Goal: Transaction & Acquisition: Purchase product/service

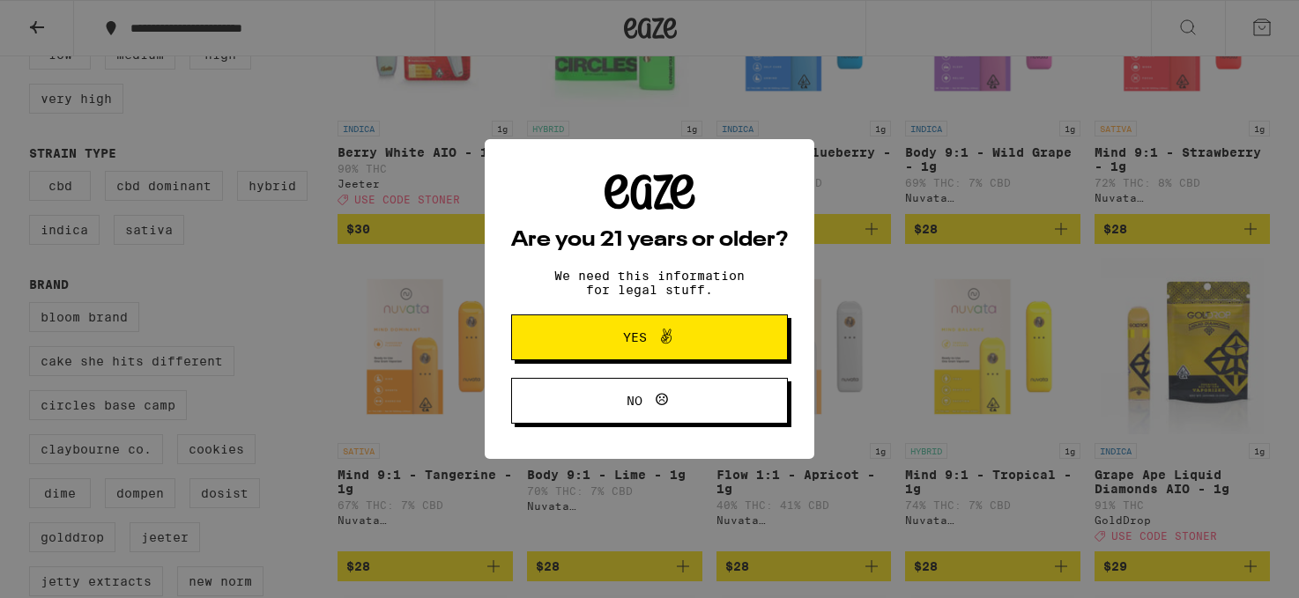
scroll to position [412, 0]
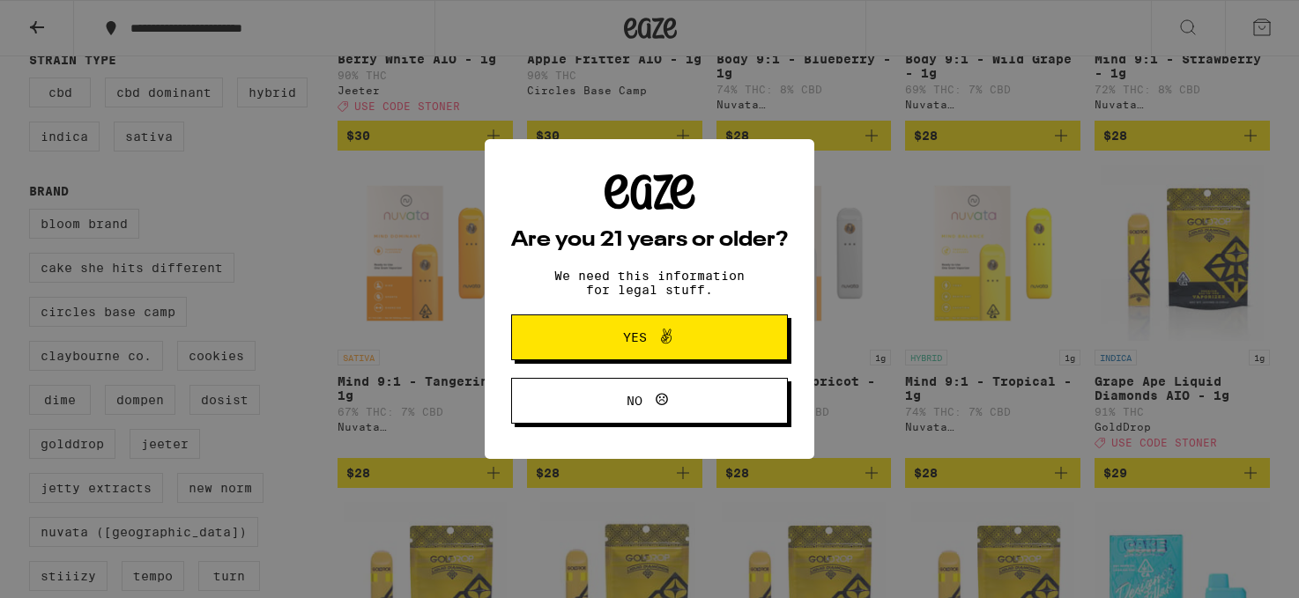
click at [689, 338] on span "Yes" at bounding box center [649, 337] width 134 height 23
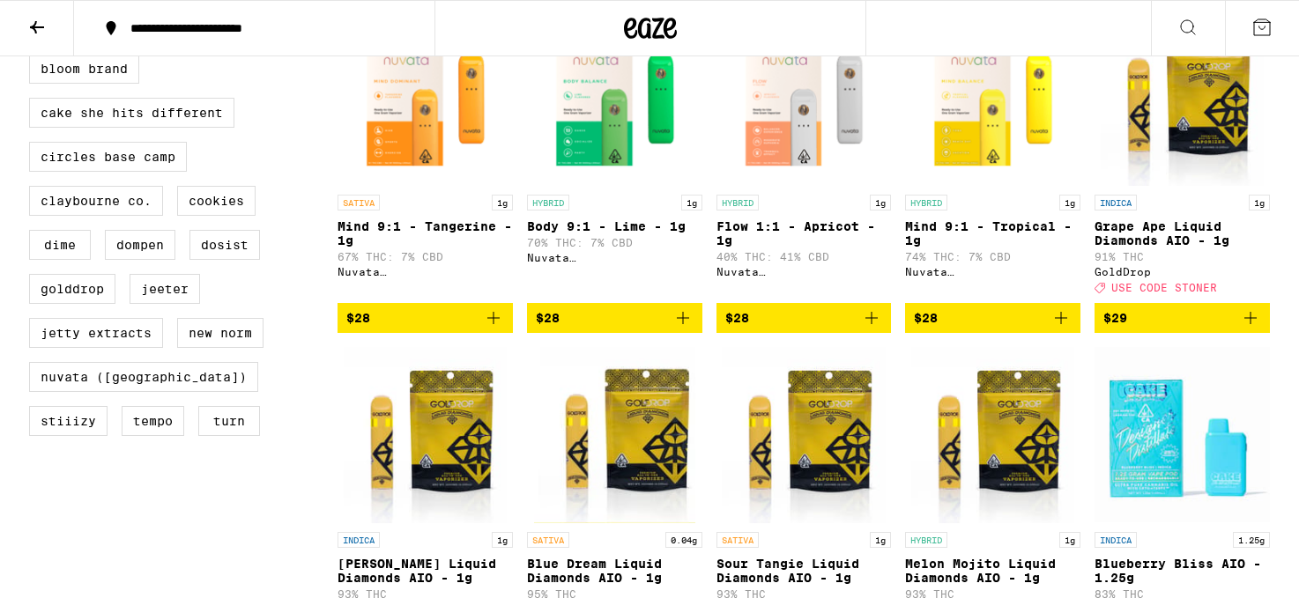
scroll to position [0, 0]
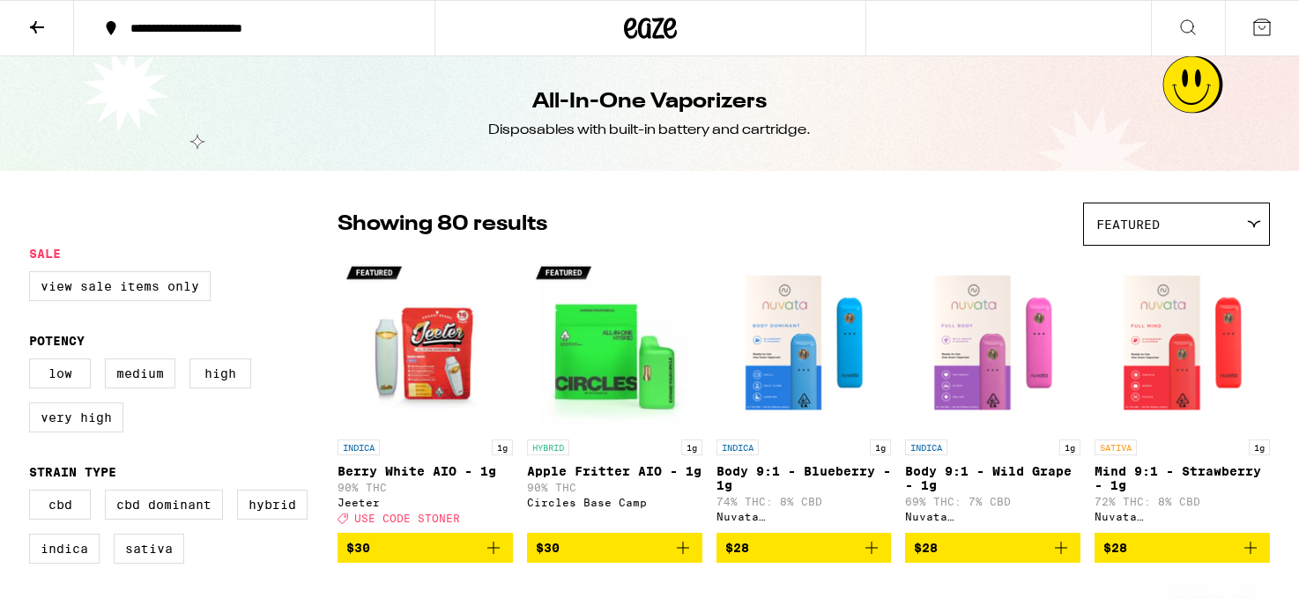
click at [1193, 34] on icon at bounding box center [1187, 27] width 21 height 21
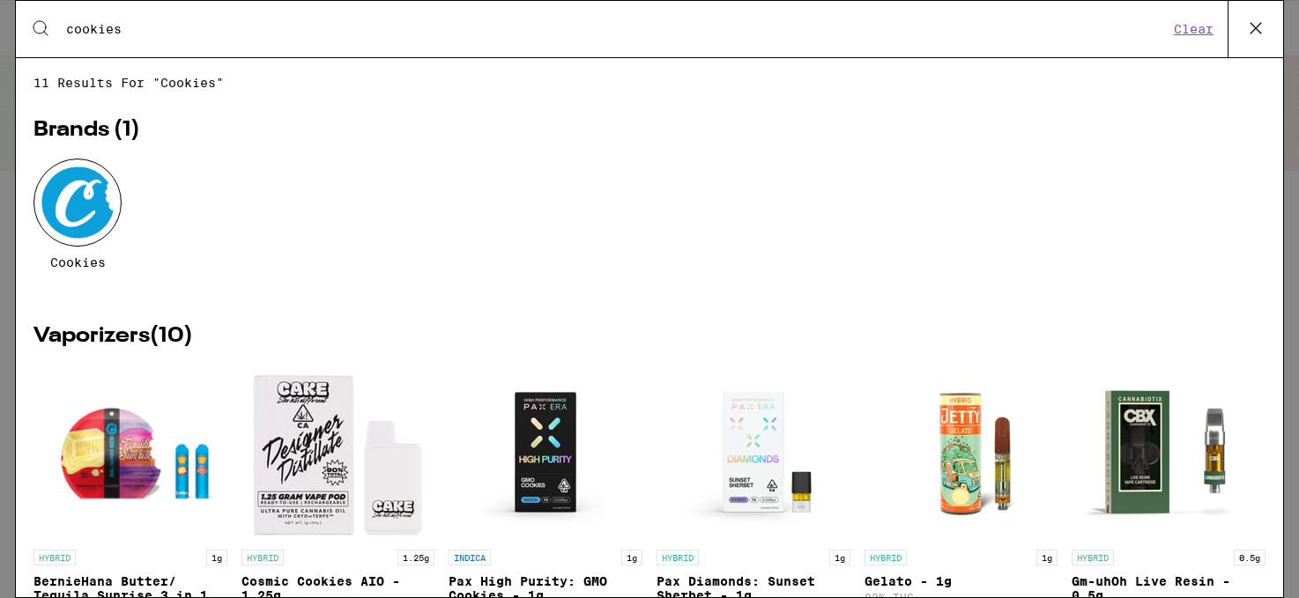
type input "cookies"
click at [110, 460] on img "Open page for BernieHana Butter/ Tequila Sunrise 3 in 1 AIO - 1g from Cookies" at bounding box center [130, 453] width 194 height 176
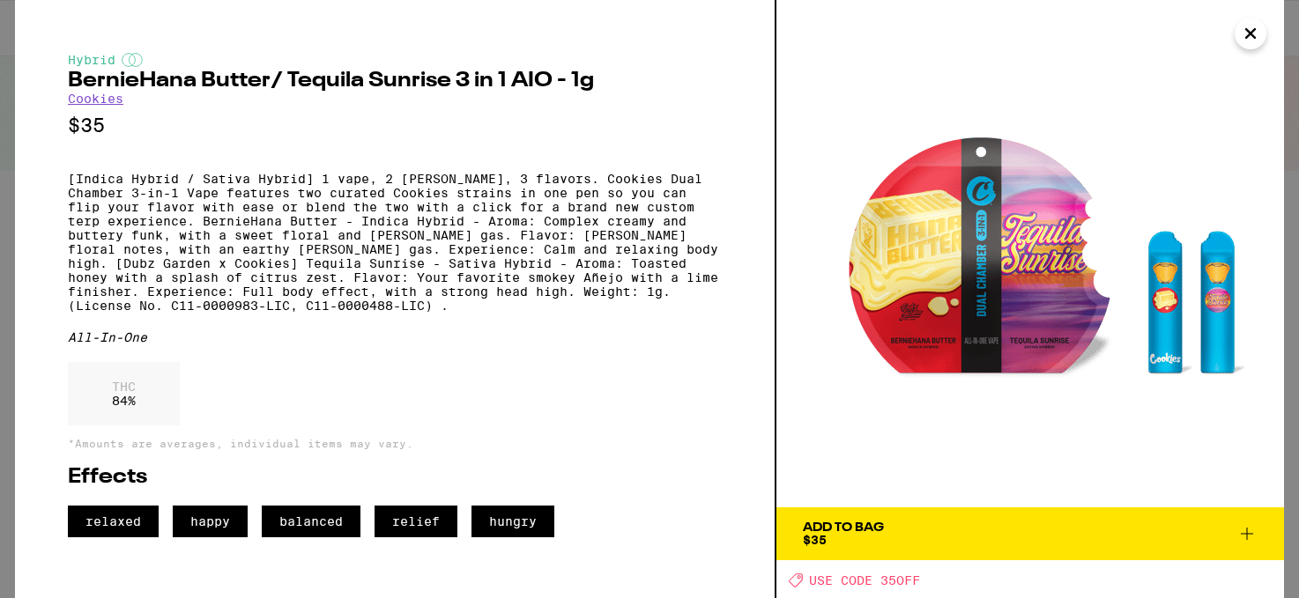
click at [912, 528] on span "Add To Bag $35" at bounding box center [1030, 534] width 455 height 25
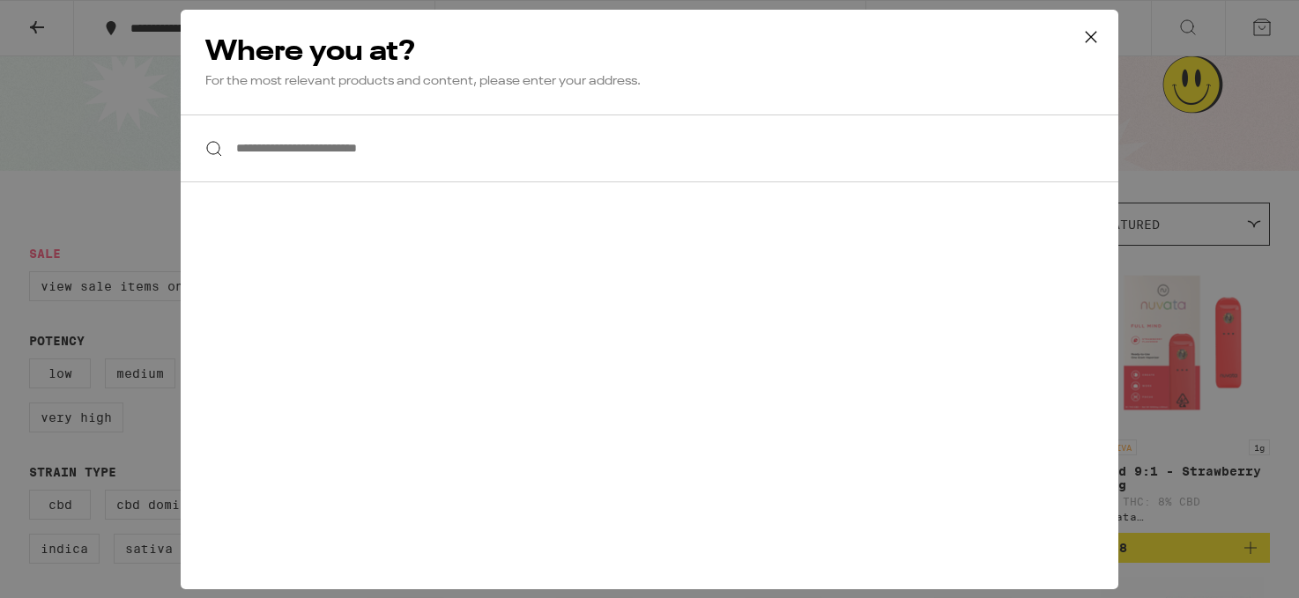
click at [521, 138] on input "**********" at bounding box center [649, 149] width 937 height 68
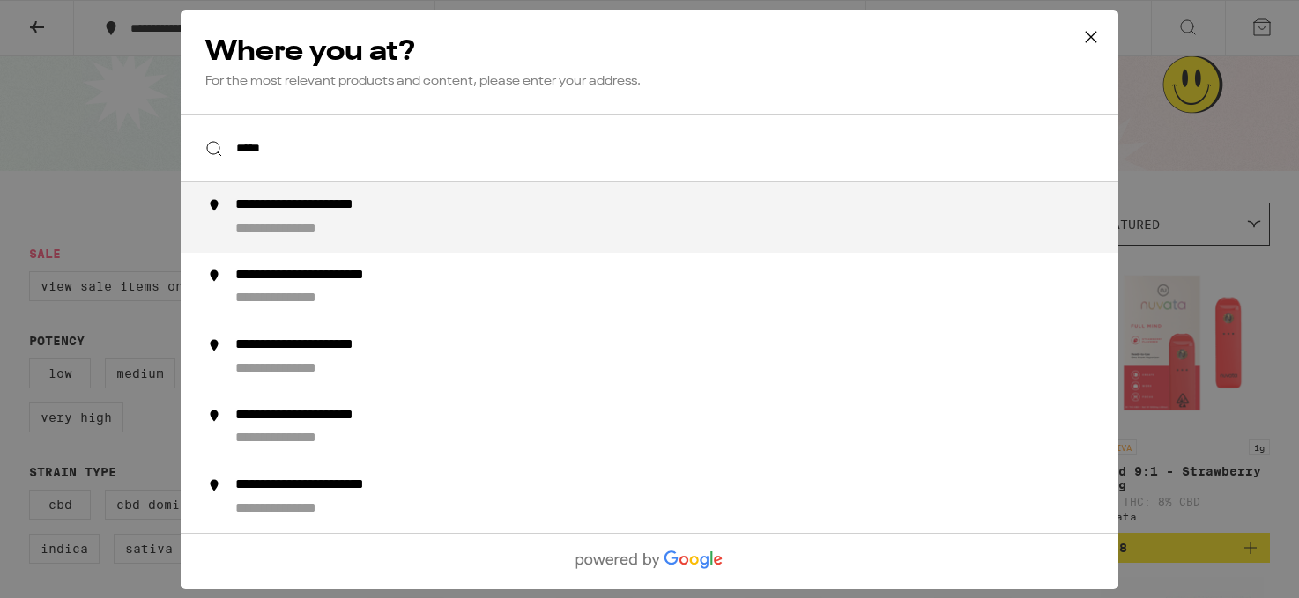
click at [372, 211] on div "**********" at bounding box center [335, 205] width 200 height 19
type input "**********"
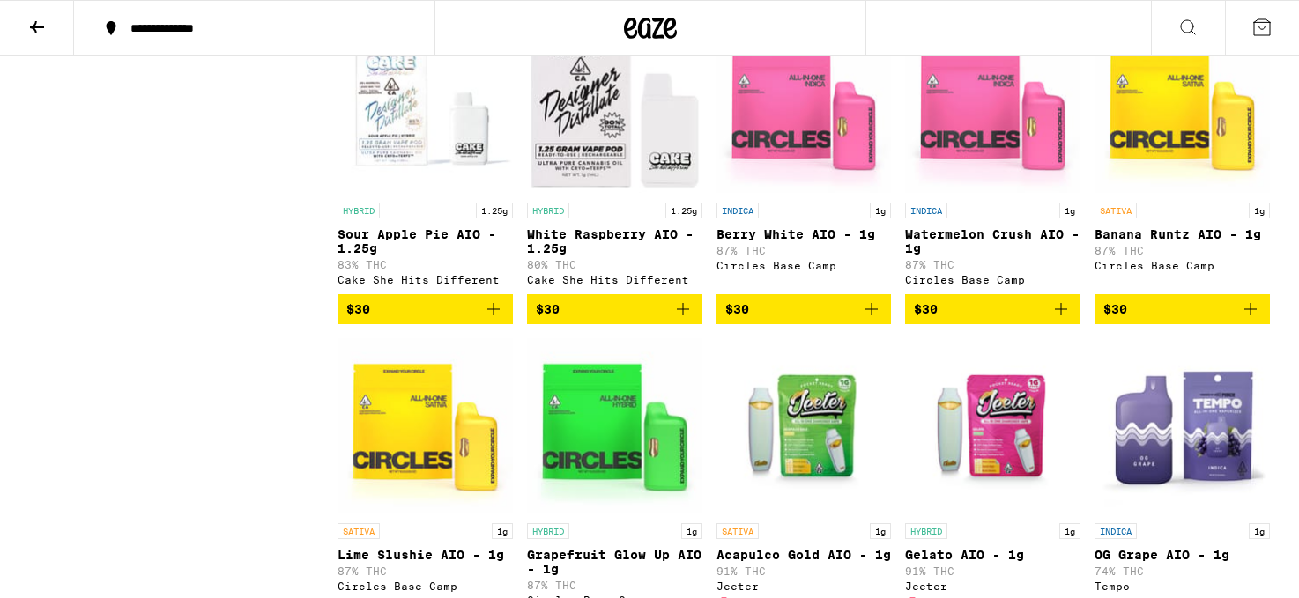
scroll to position [84, 0]
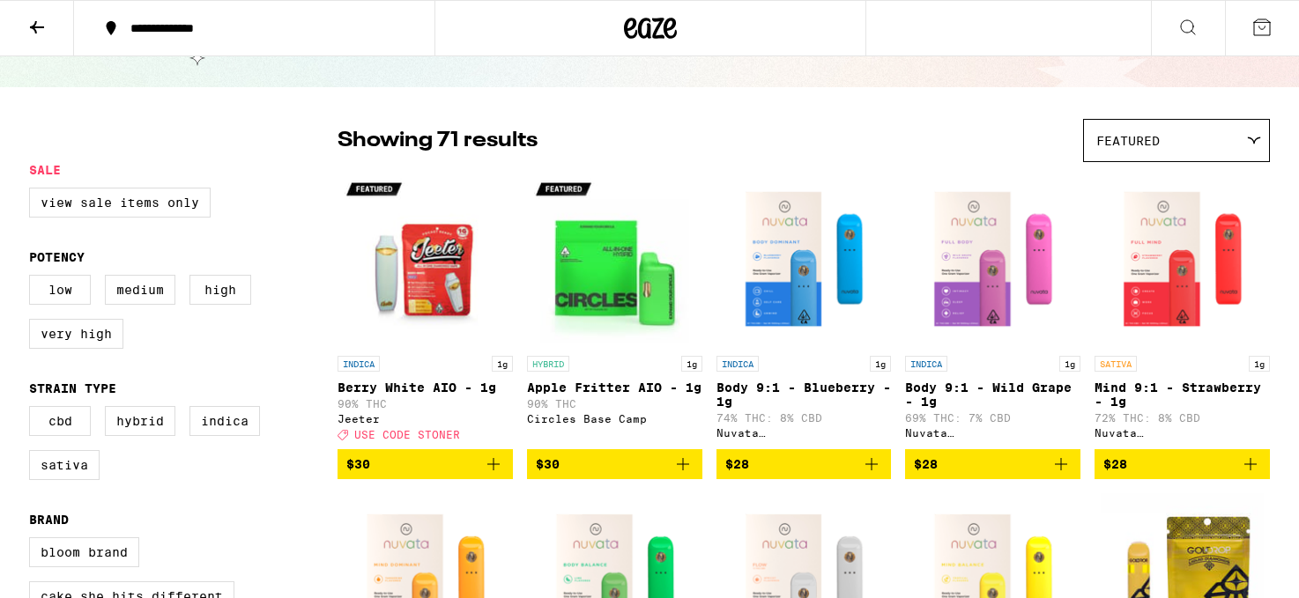
click at [1189, 33] on icon at bounding box center [1187, 27] width 21 height 21
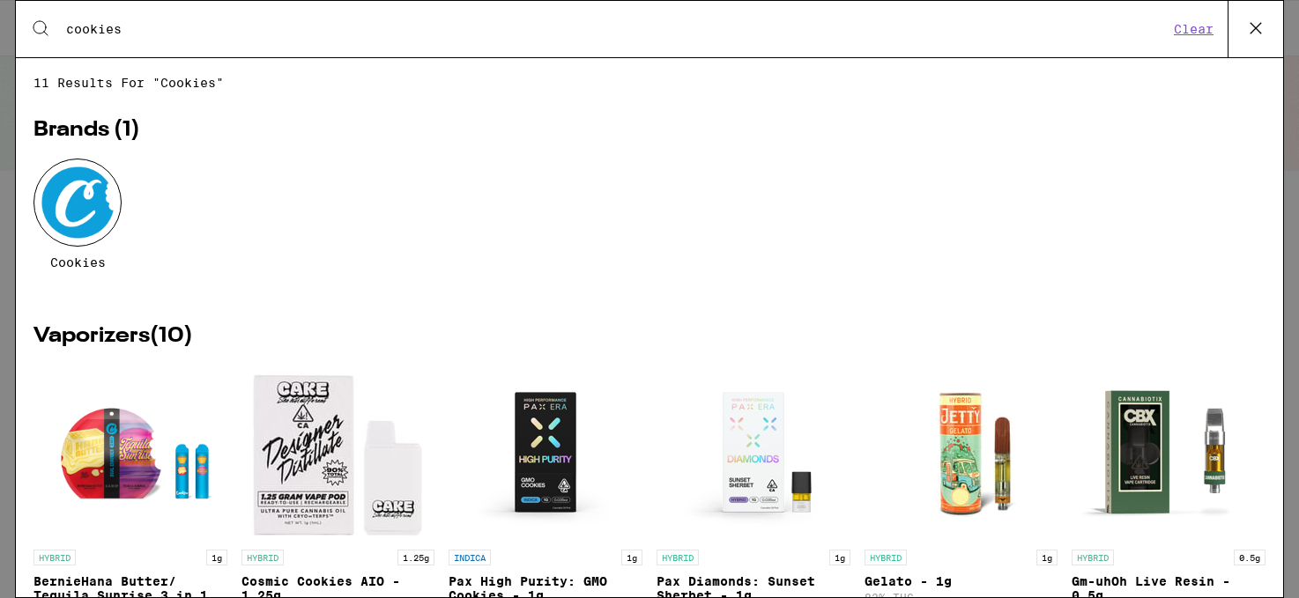
click at [139, 464] on img "Open page for BernieHana Butter/ Tequila Sunrise 3 in 1 AIO - 1g from Cookies" at bounding box center [130, 453] width 194 height 176
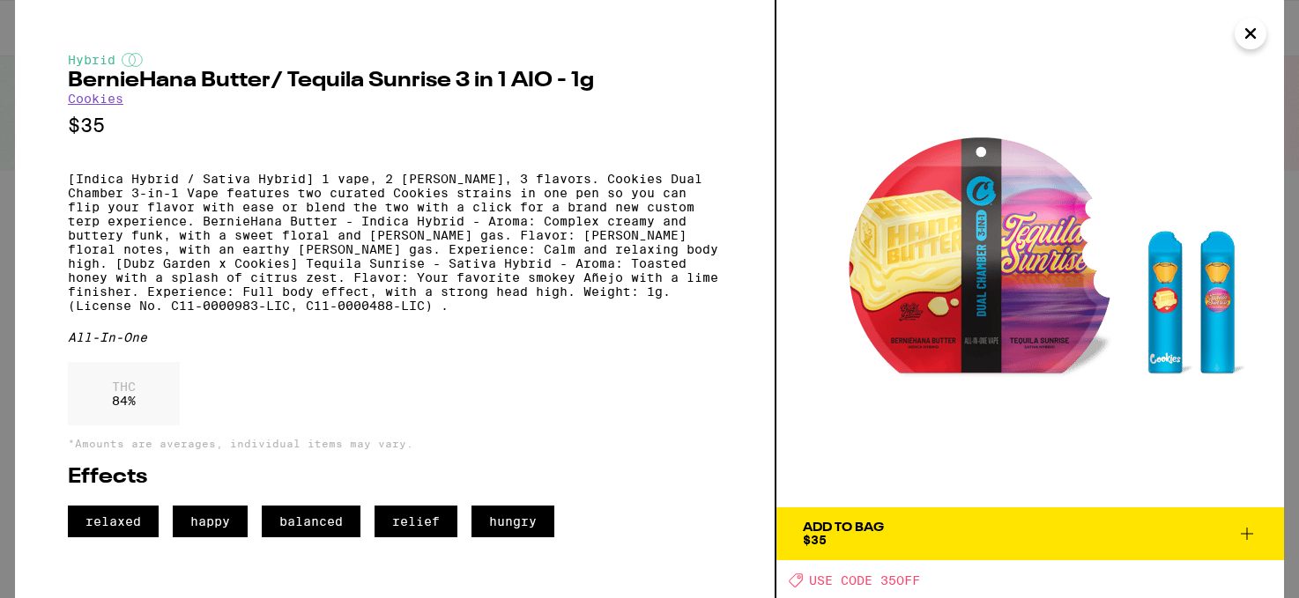
click at [863, 534] on div "Add To Bag $35" at bounding box center [843, 534] width 81 height 25
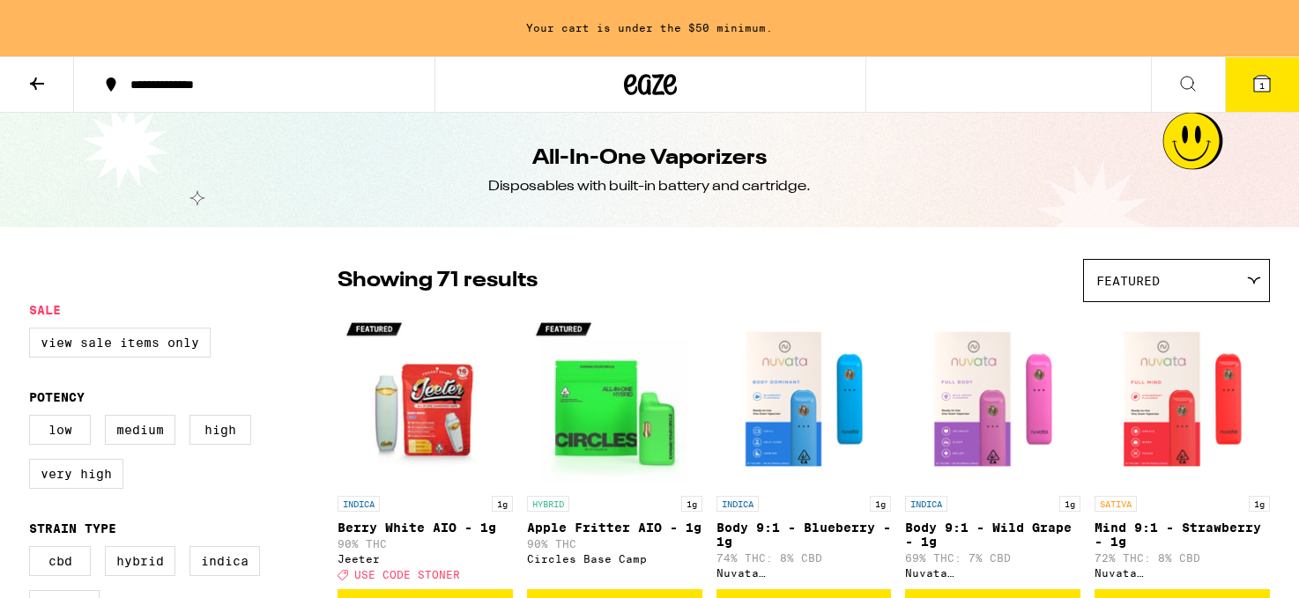
click at [1192, 85] on icon at bounding box center [1188, 84] width 14 height 14
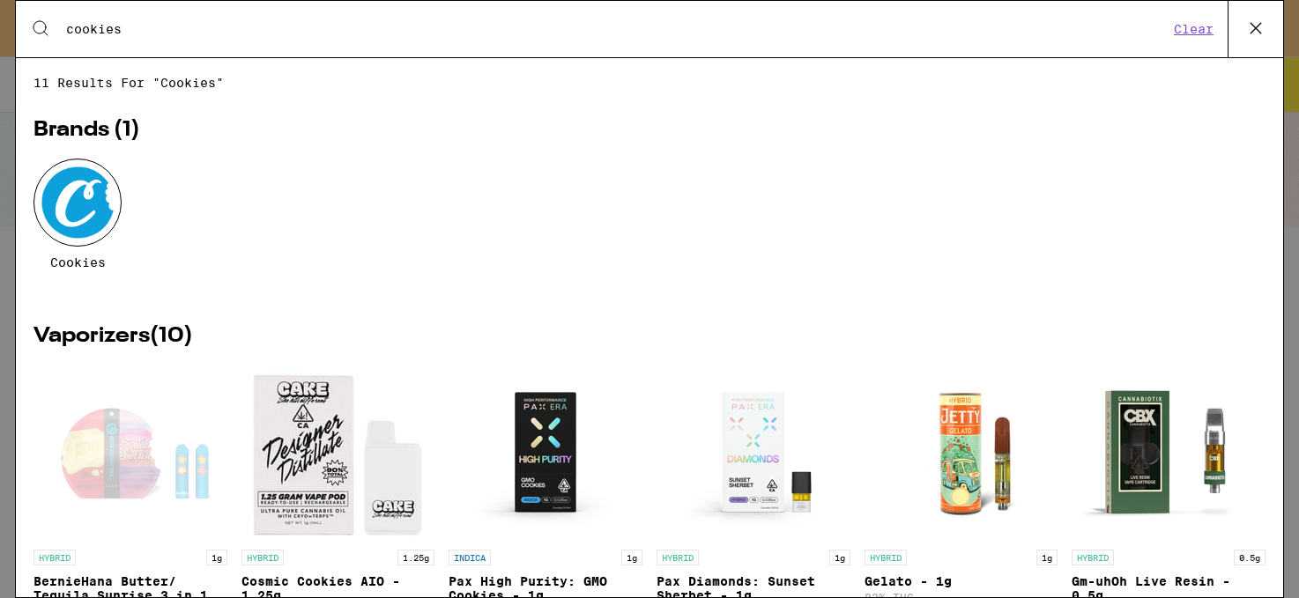
click at [86, 216] on div at bounding box center [77, 203] width 88 height 88
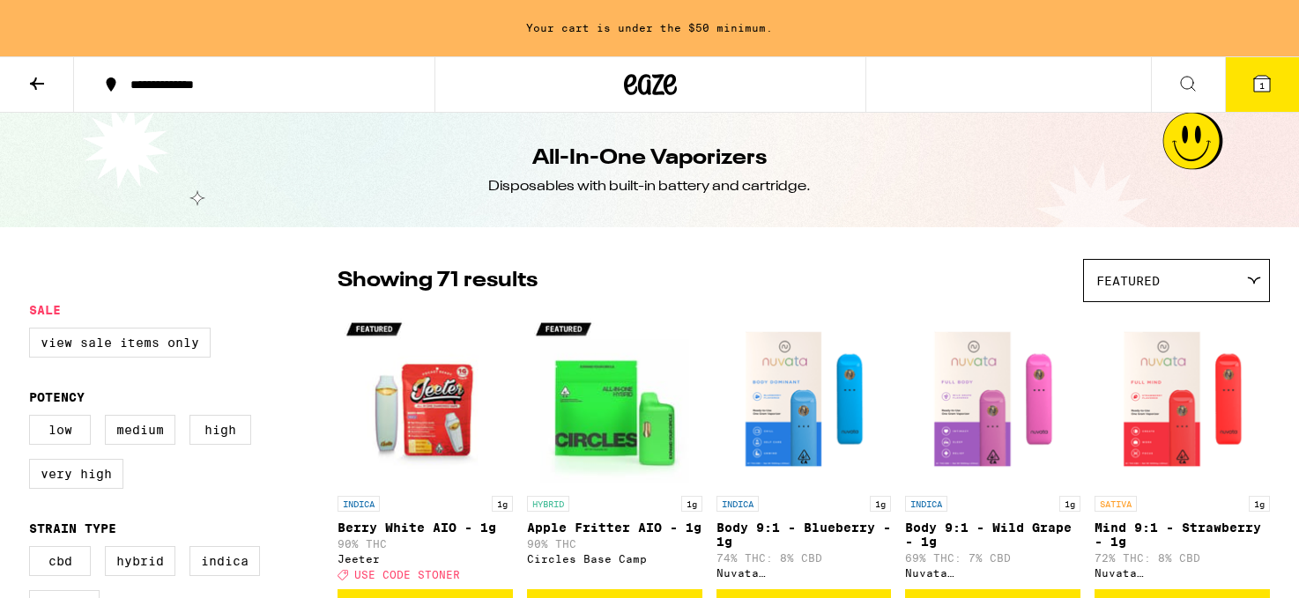
click at [1193, 88] on icon at bounding box center [1188, 84] width 14 height 14
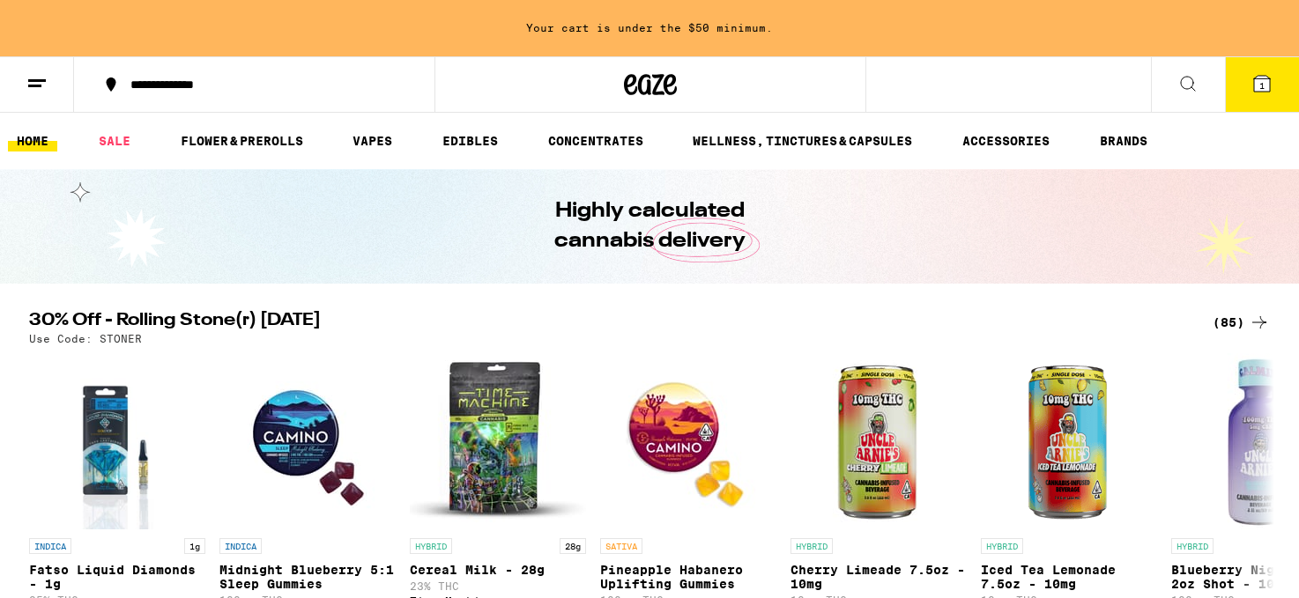
click at [1188, 82] on icon at bounding box center [1187, 83] width 21 height 21
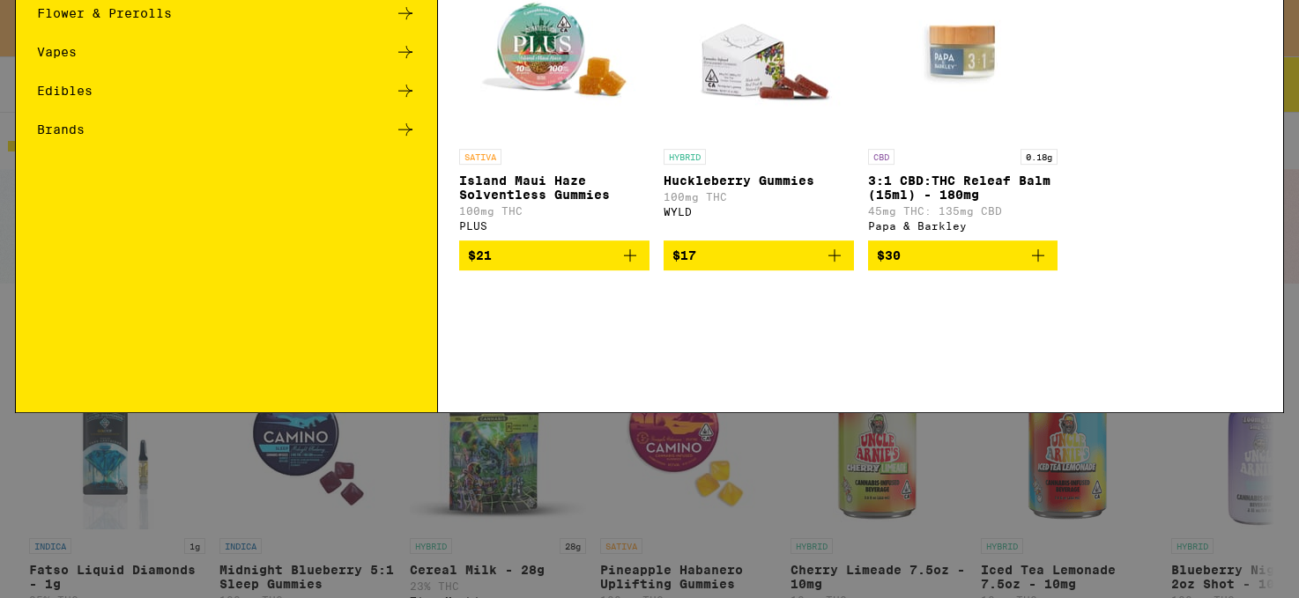
click at [734, 26] on input "Search for Products" at bounding box center [646, 29] width 1162 height 16
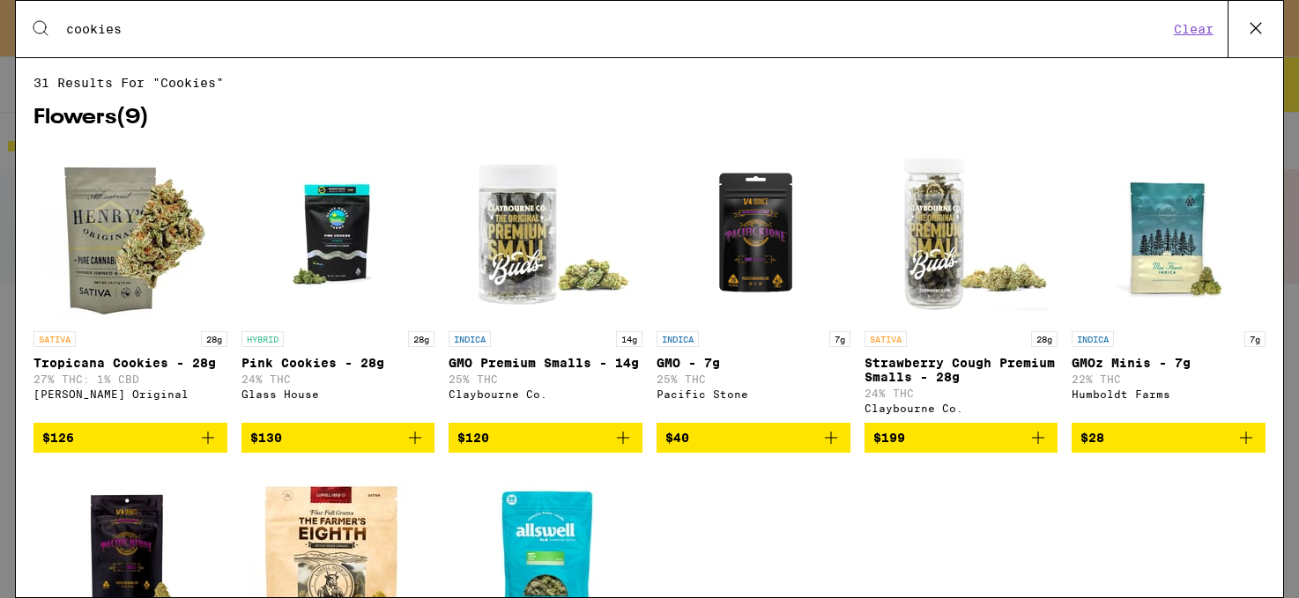
type input "cookies"
click at [1248, 26] on icon at bounding box center [1255, 28] width 26 height 26
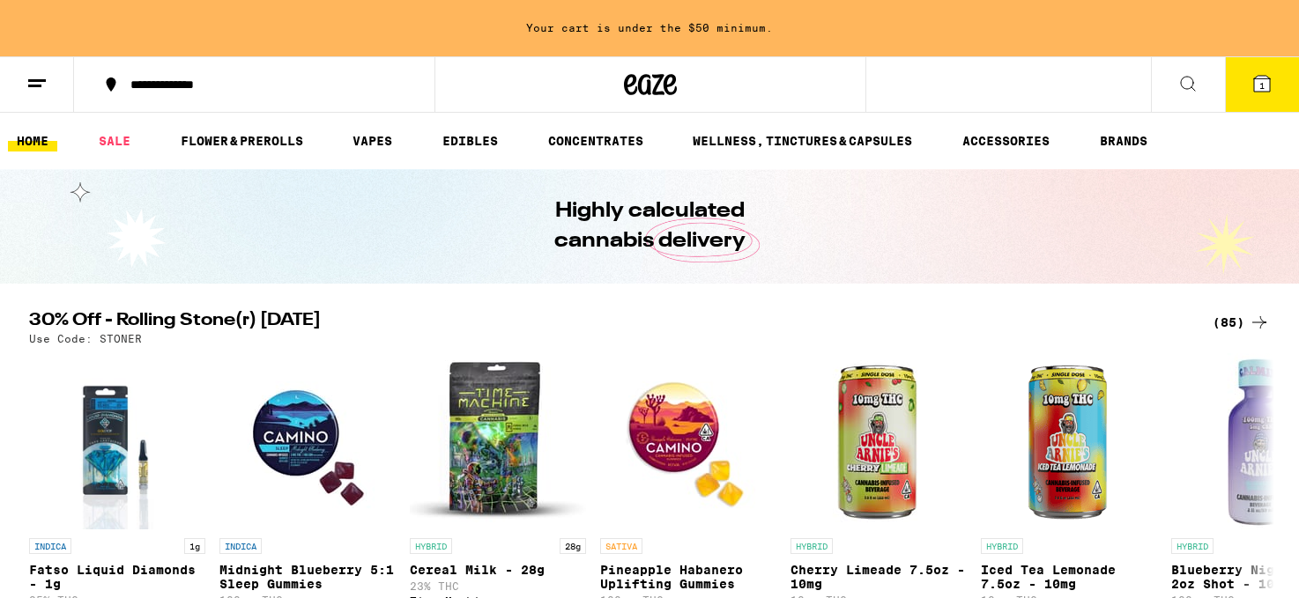
click at [1262, 86] on span "1" at bounding box center [1261, 85] width 5 height 11
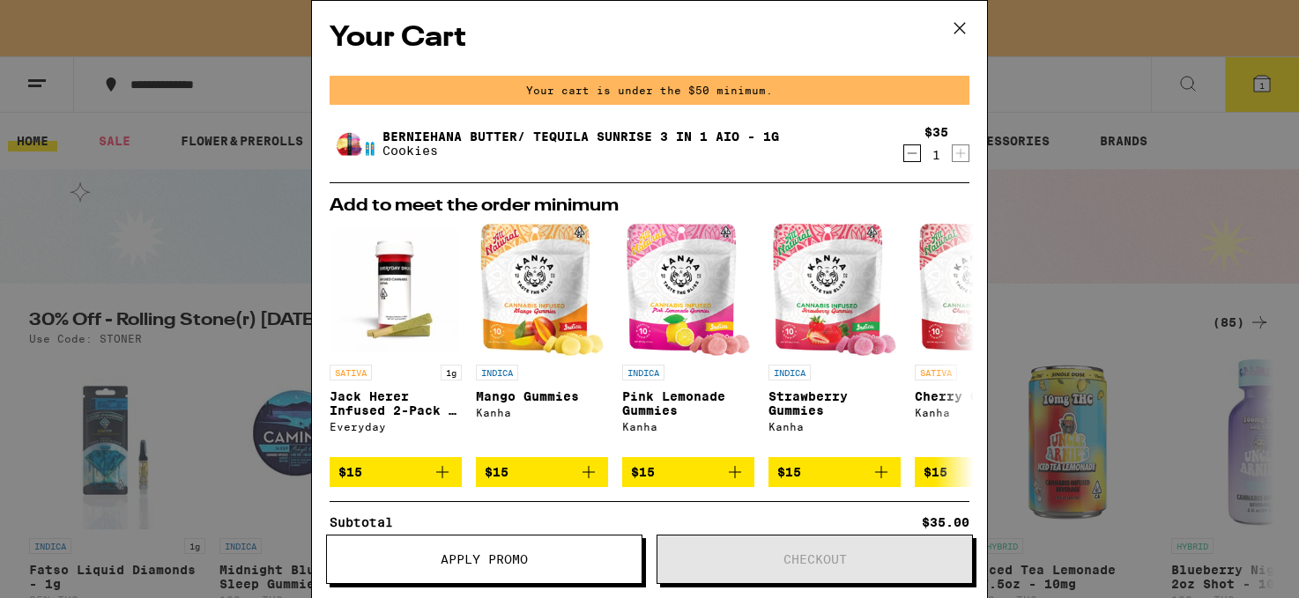
click at [962, 26] on icon at bounding box center [959, 28] width 26 height 26
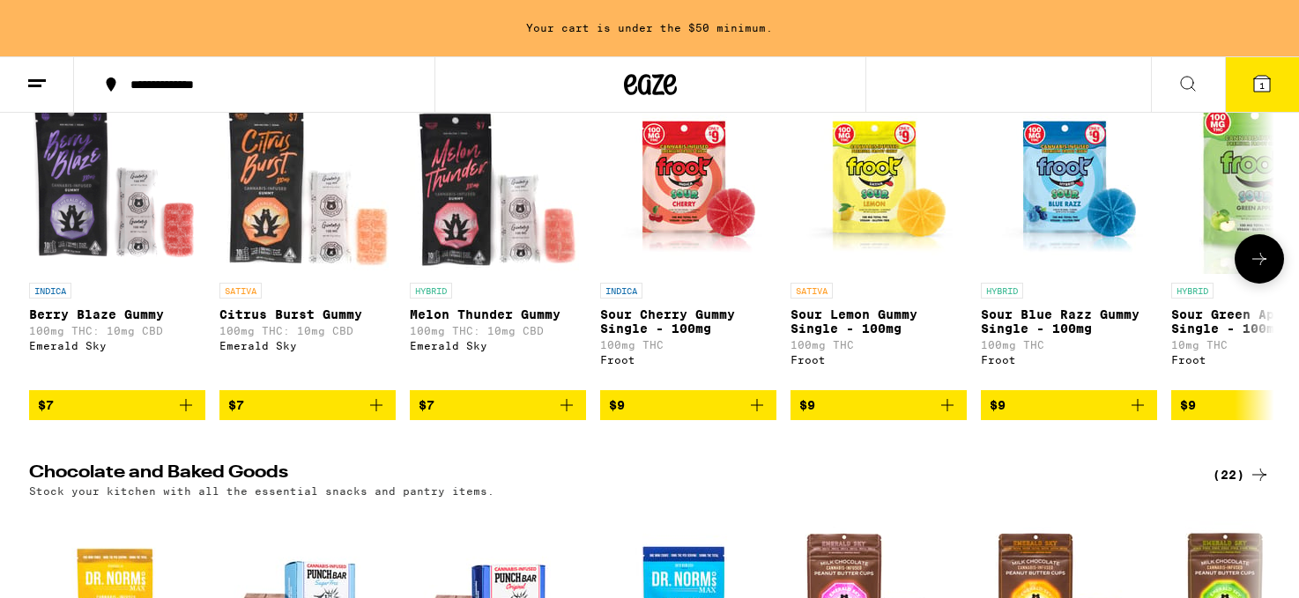
scroll to position [4367, 0]
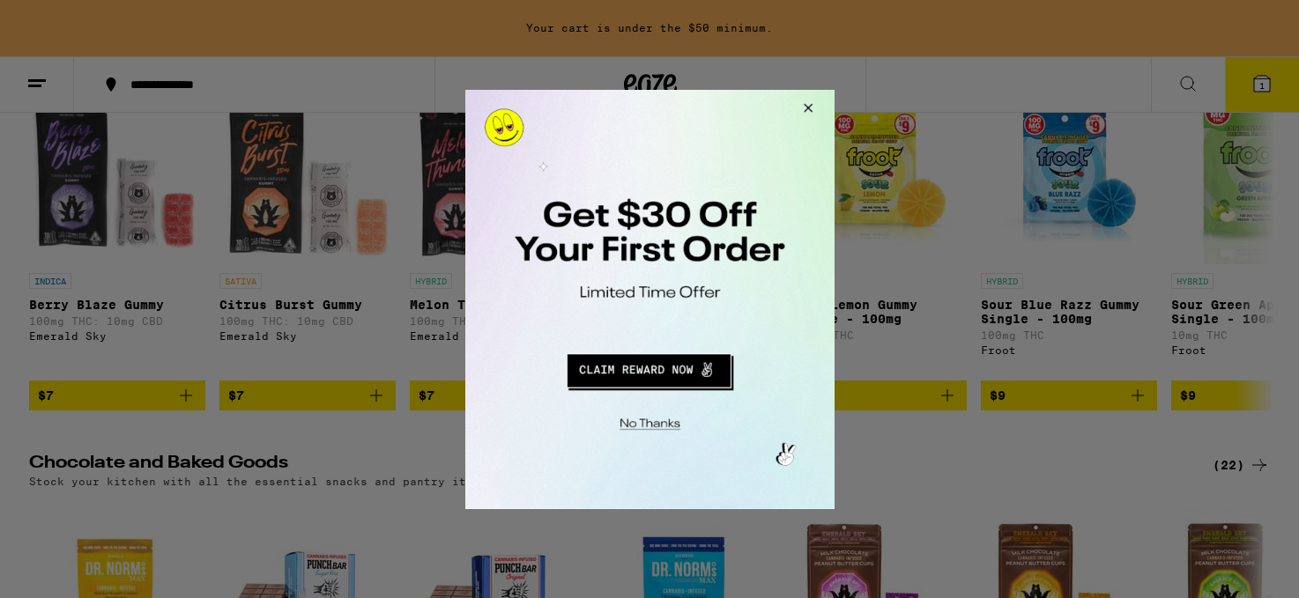
click at [638, 372] on button "Redirect to URL" at bounding box center [647, 367] width 307 height 42
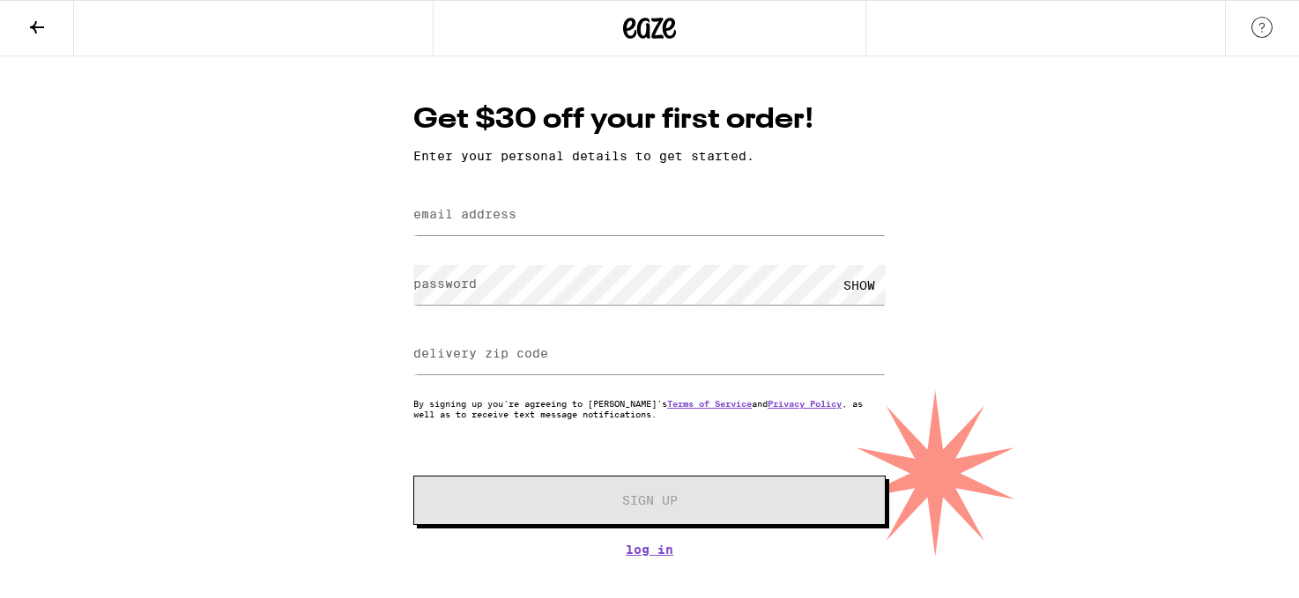
click at [457, 218] on label "email address" at bounding box center [464, 214] width 103 height 14
type input "brandonkyamada@gmail.com"
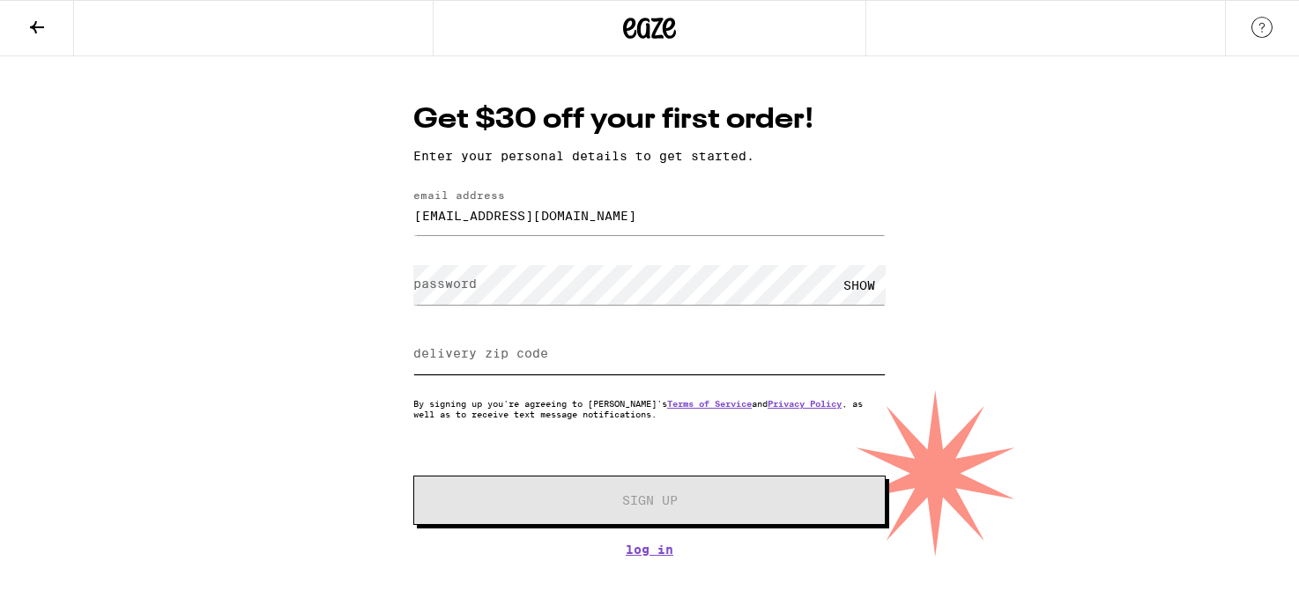
type input "90014"
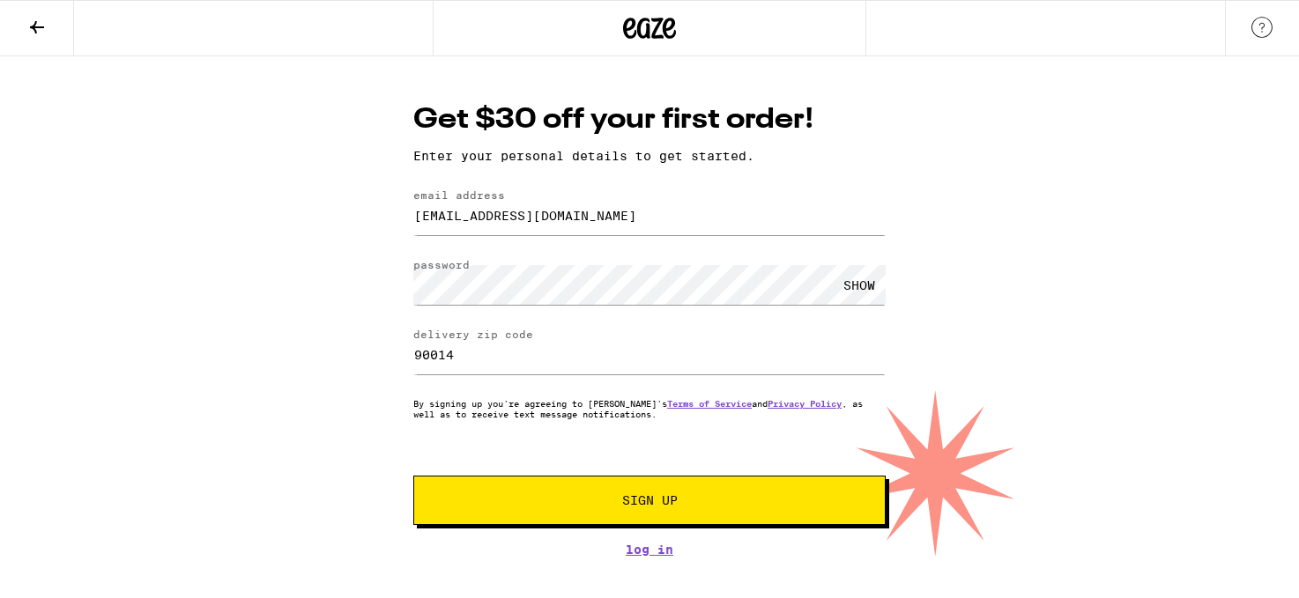
click at [858, 282] on div "SHOW" at bounding box center [859, 285] width 53 height 40
click at [668, 507] on span "Sign Up" at bounding box center [650, 500] width 56 height 12
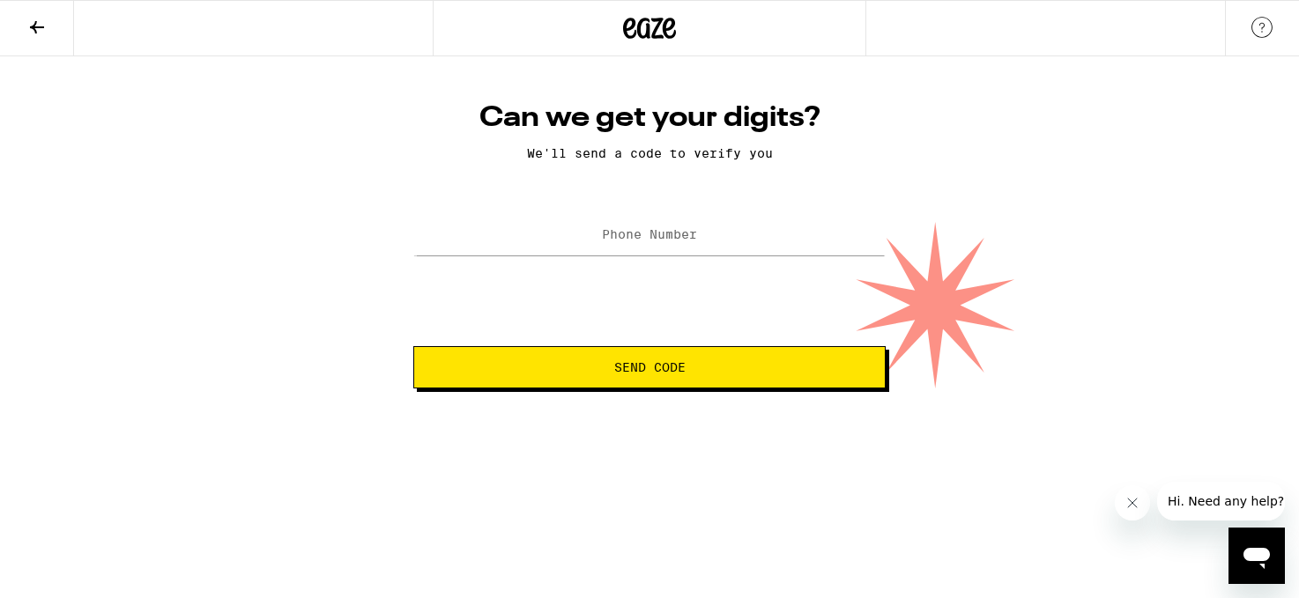
click at [615, 236] on label "Phone Number" at bounding box center [649, 234] width 95 height 14
type input "(310) 467-9325"
click at [648, 364] on span "Send Code" at bounding box center [649, 367] width 71 height 12
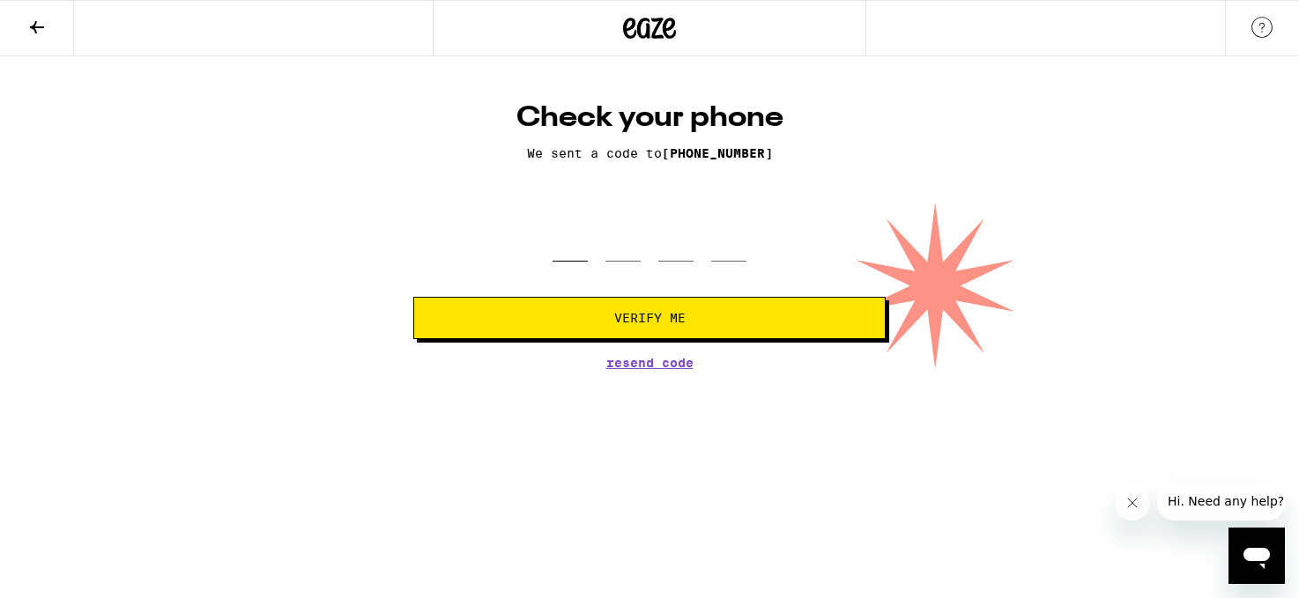
click at [563, 248] on input "tel" at bounding box center [569, 236] width 35 height 52
paste input "6"
type input "6"
type input "168"
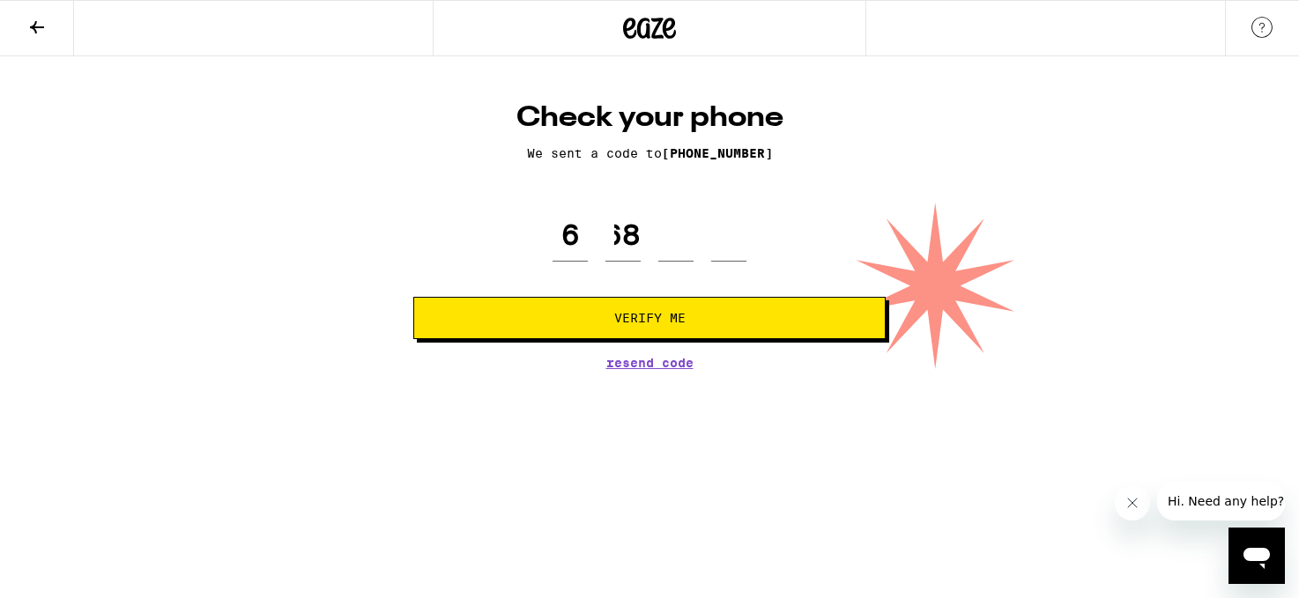
click at [611, 322] on span "Verify Me" at bounding box center [649, 318] width 442 height 12
type input "1"
type input "6"
type input "8"
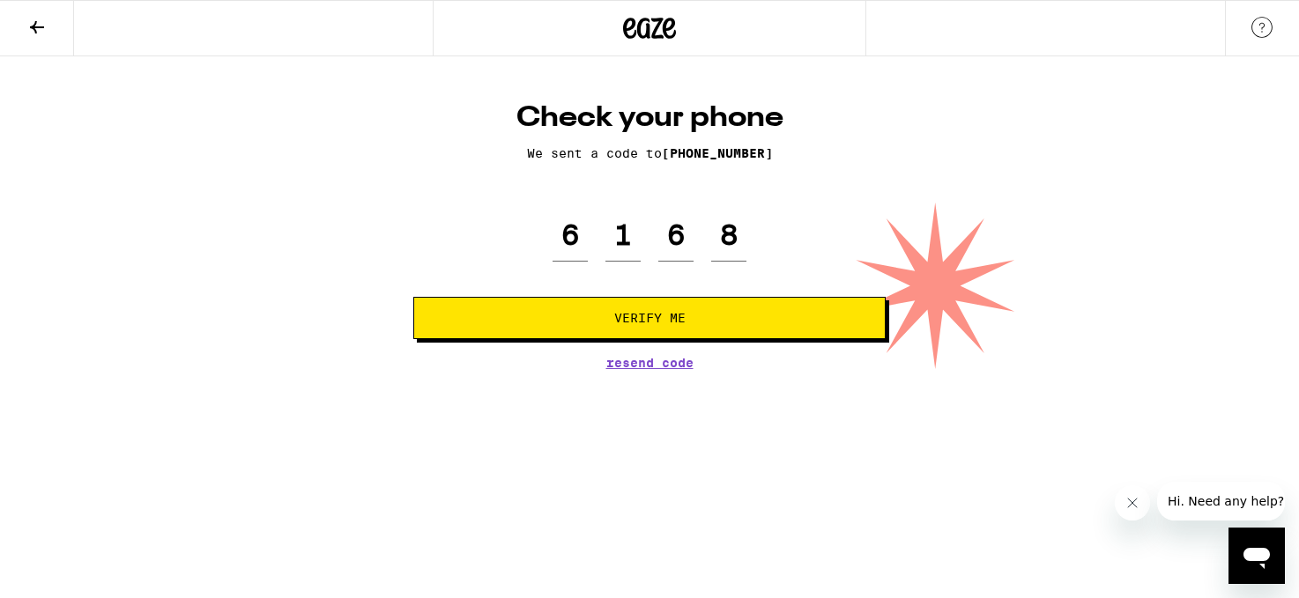
click at [668, 312] on span "Verify Me" at bounding box center [649, 318] width 71 height 12
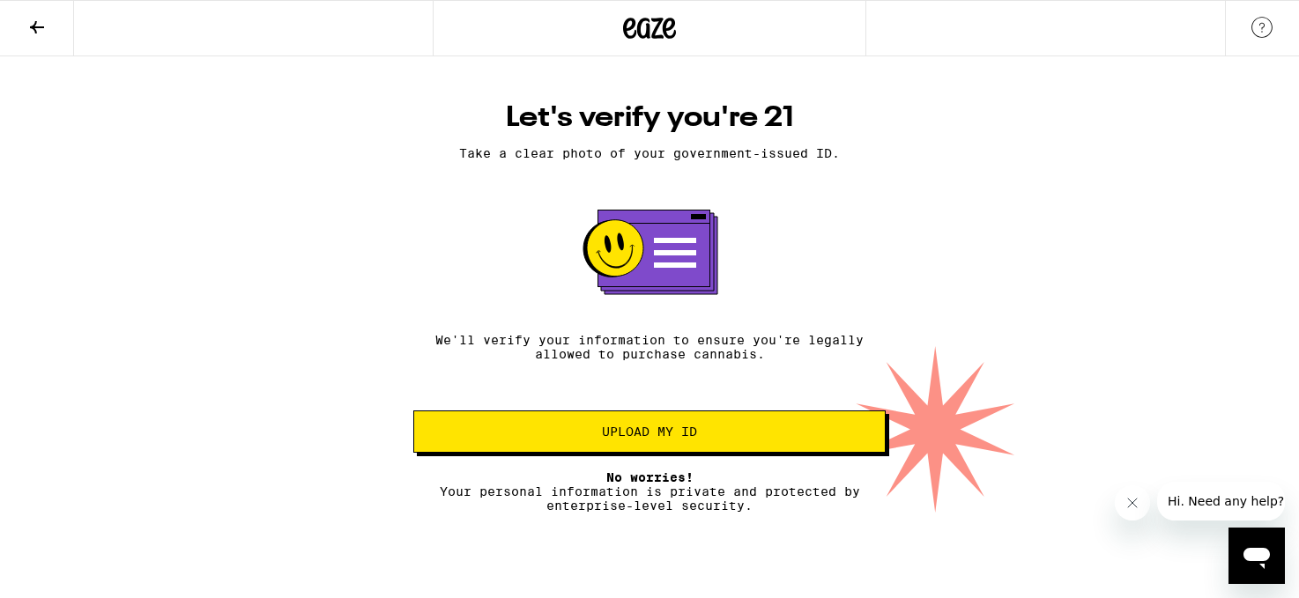
click at [663, 449] on button "Upload my ID" at bounding box center [649, 432] width 472 height 42
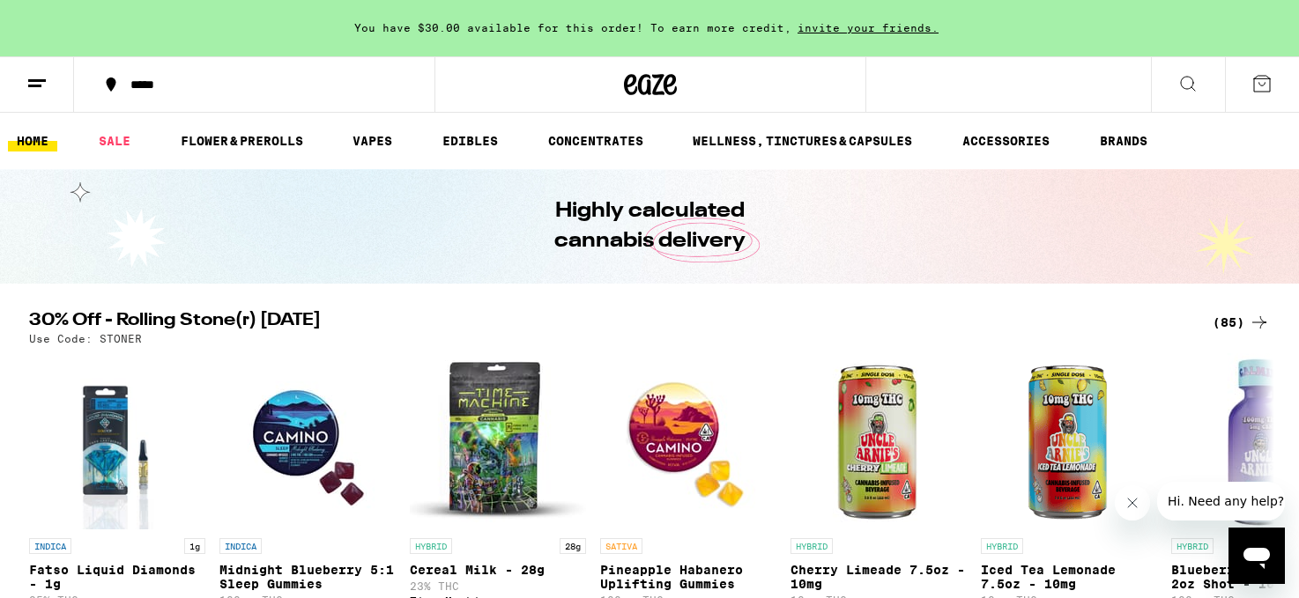
click at [1257, 88] on icon at bounding box center [1261, 83] width 21 height 21
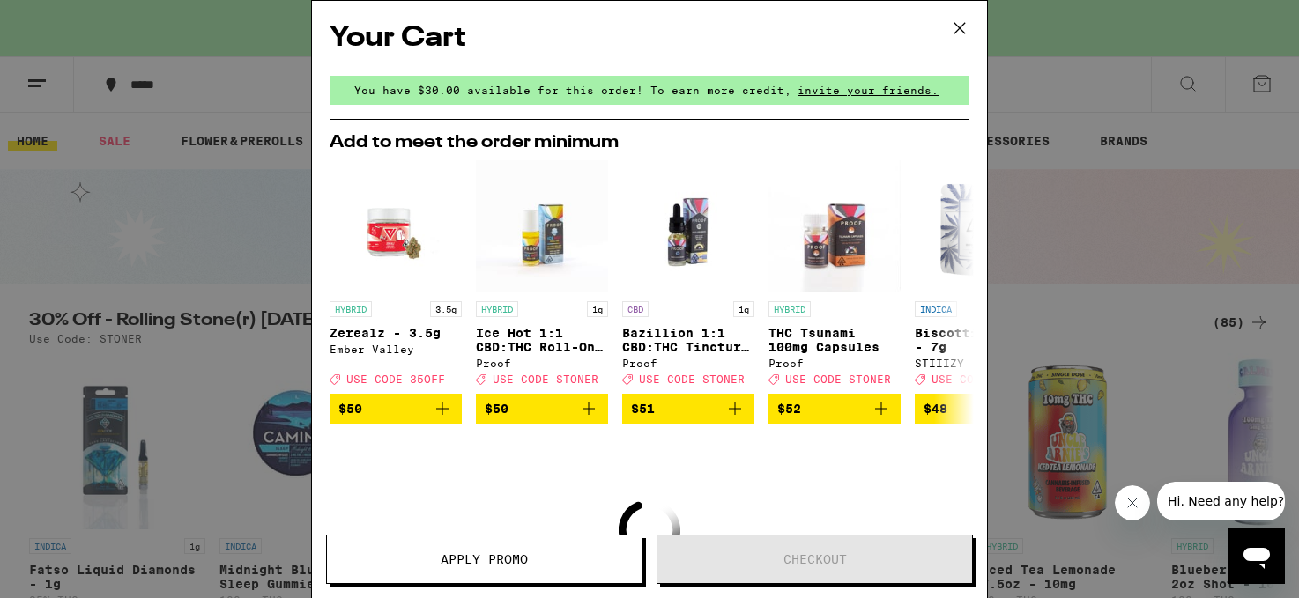
click at [958, 28] on icon at bounding box center [959, 28] width 26 height 26
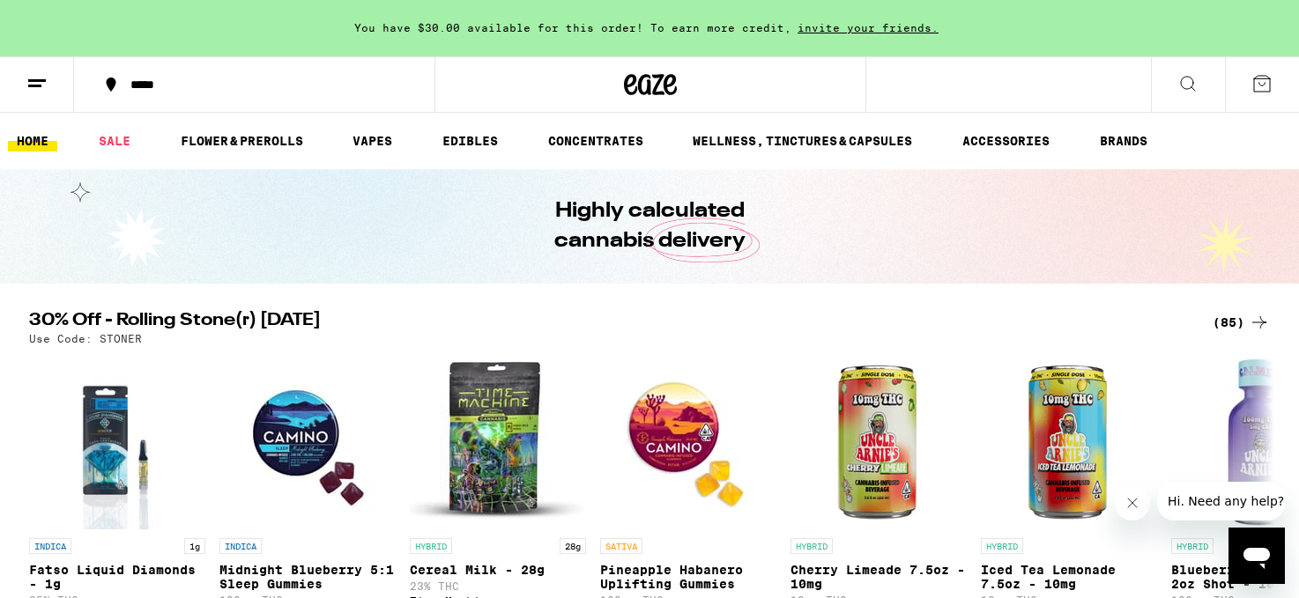
click at [1179, 83] on icon at bounding box center [1187, 83] width 21 height 21
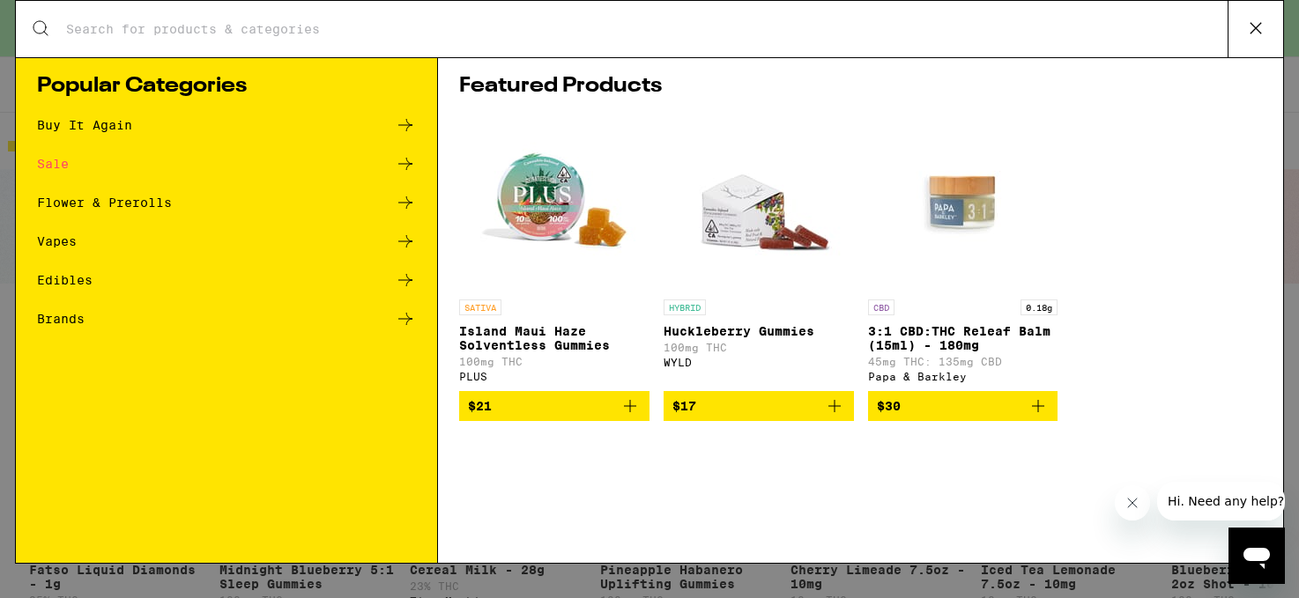
click at [455, 25] on input "Search for Products" at bounding box center [646, 29] width 1162 height 16
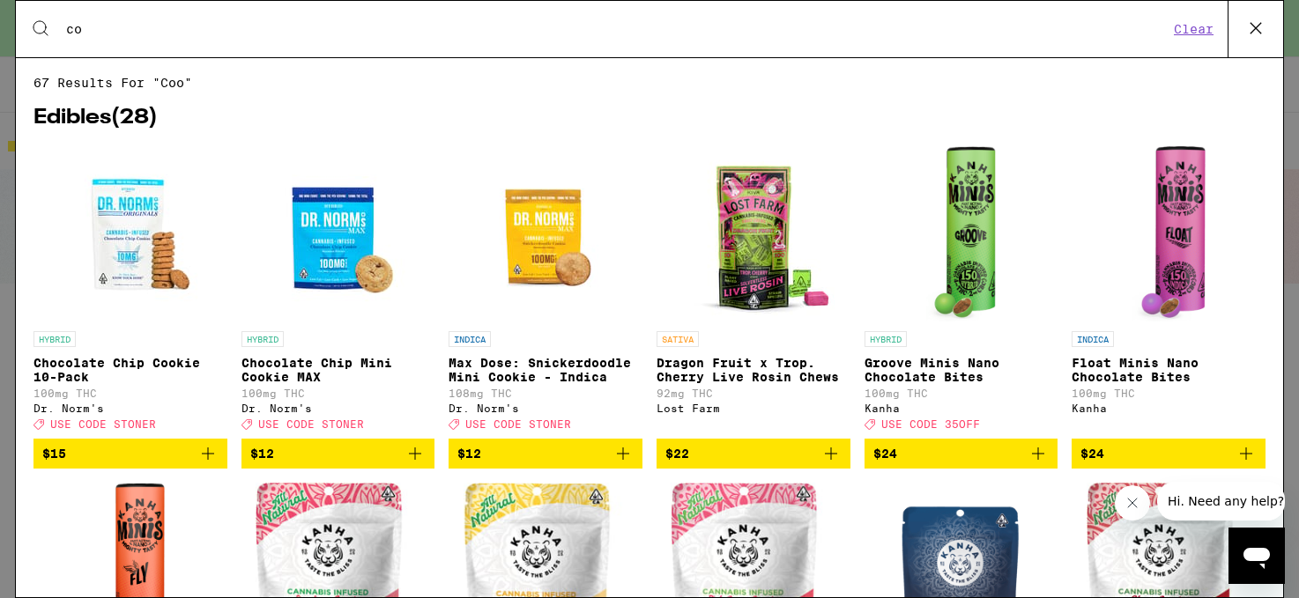
type input "c"
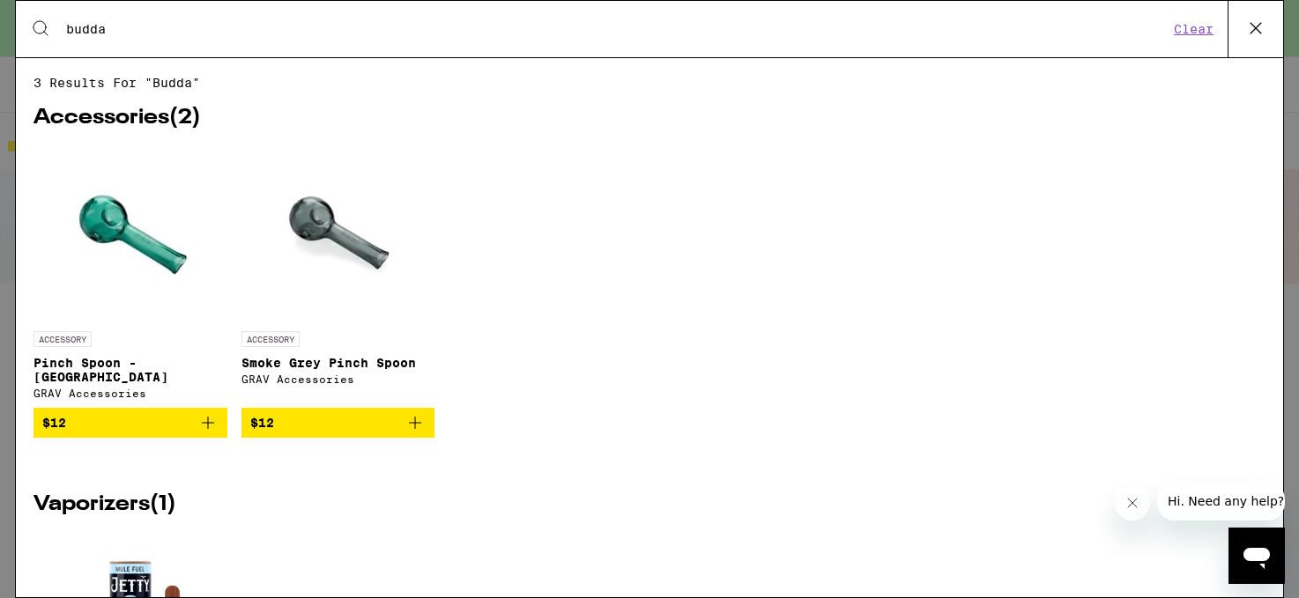
type input "budda"
click at [258, 39] on div "Search for Products budda Clear" at bounding box center [649, 29] width 1267 height 56
click at [1247, 30] on icon at bounding box center [1255, 28] width 26 height 26
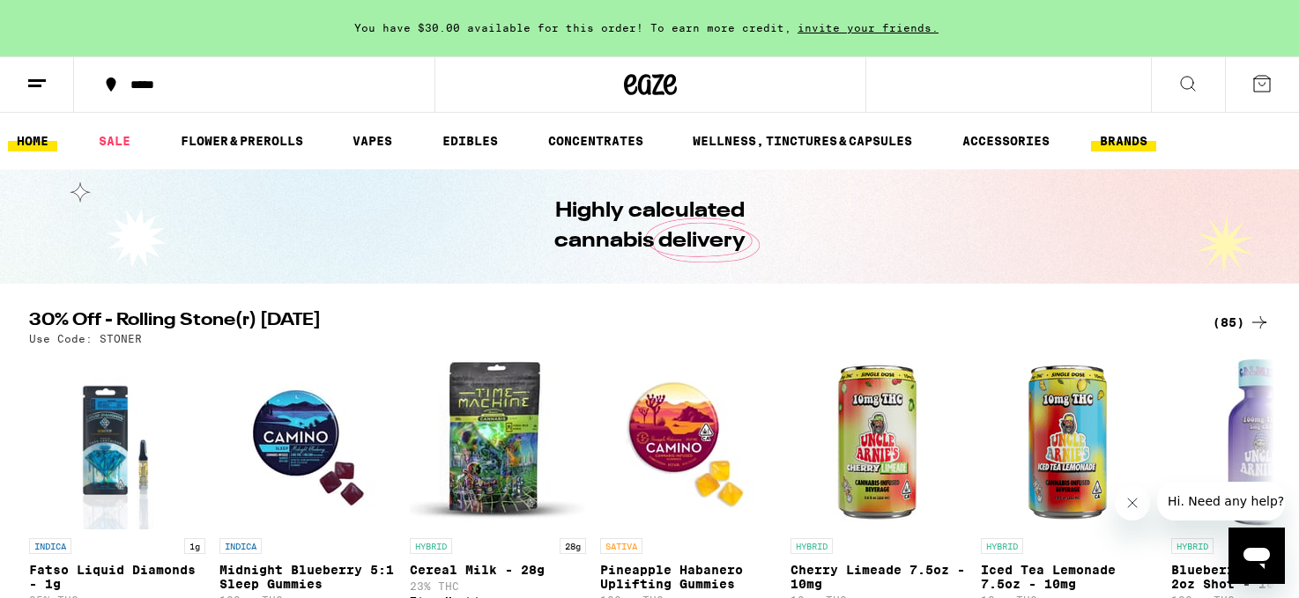
click at [1126, 143] on link "BRANDS" at bounding box center [1123, 140] width 65 height 21
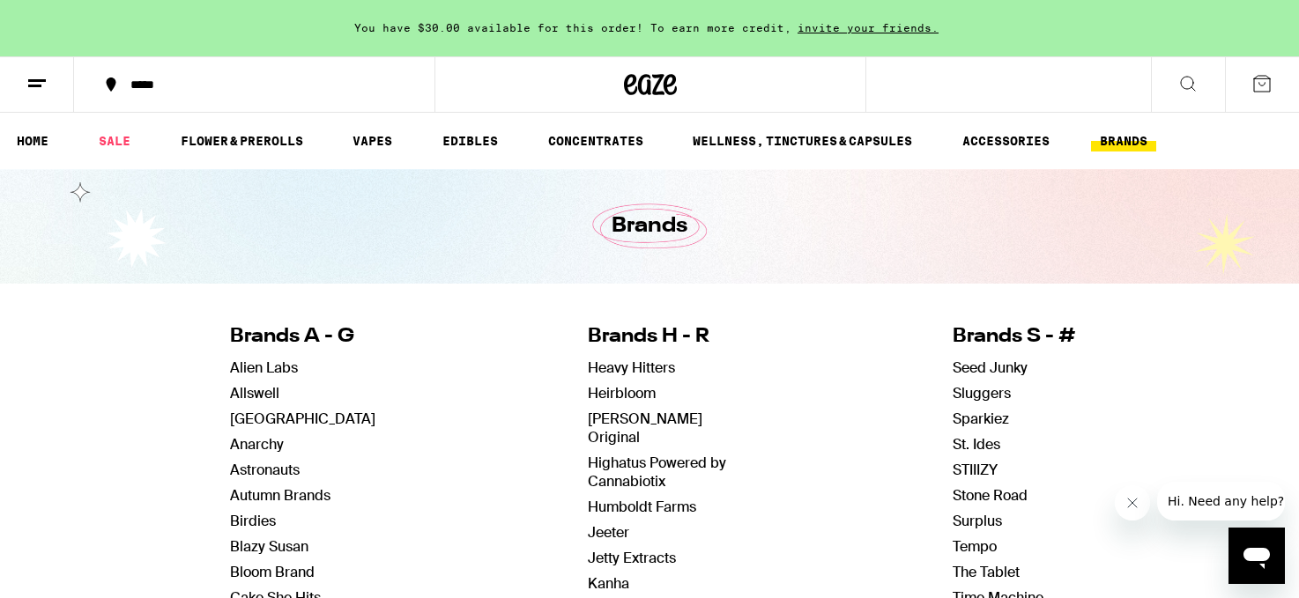
click at [1192, 85] on icon at bounding box center [1187, 83] width 21 height 21
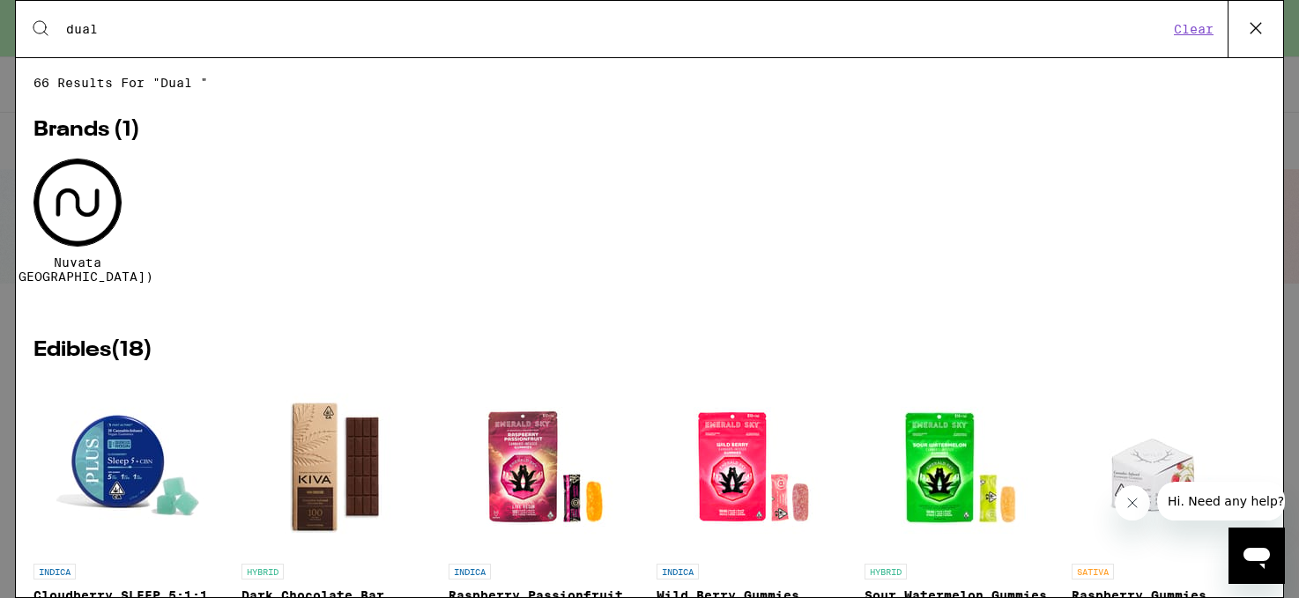
type input "dual"
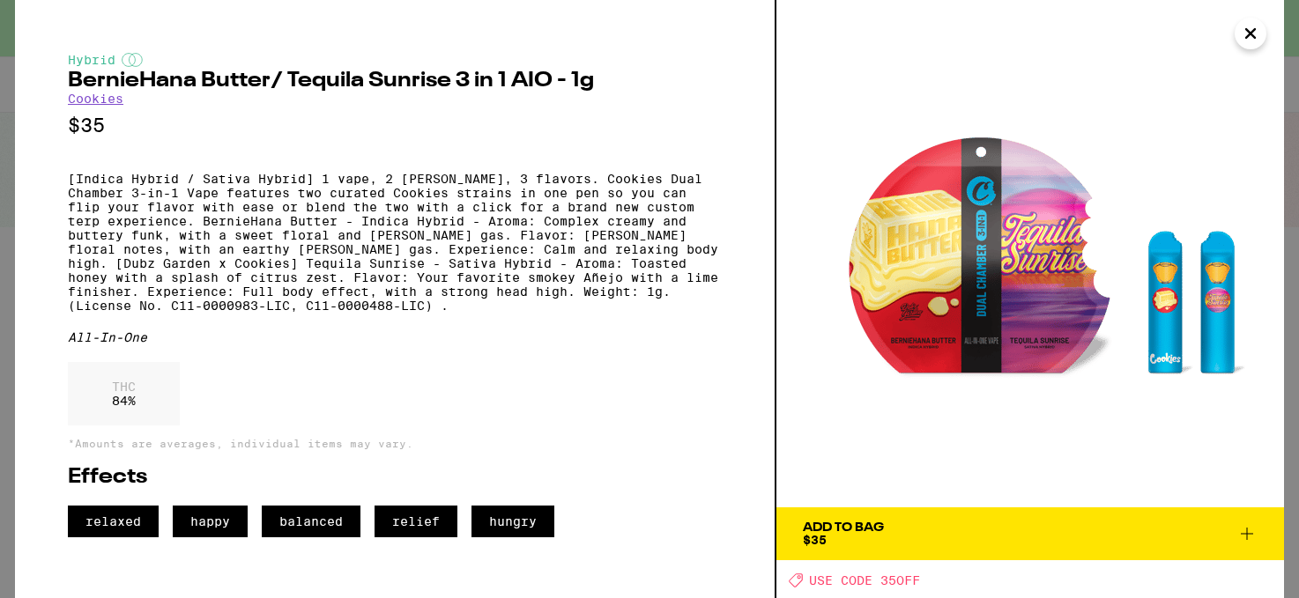
click at [855, 524] on div "Add To Bag" at bounding box center [843, 528] width 81 height 12
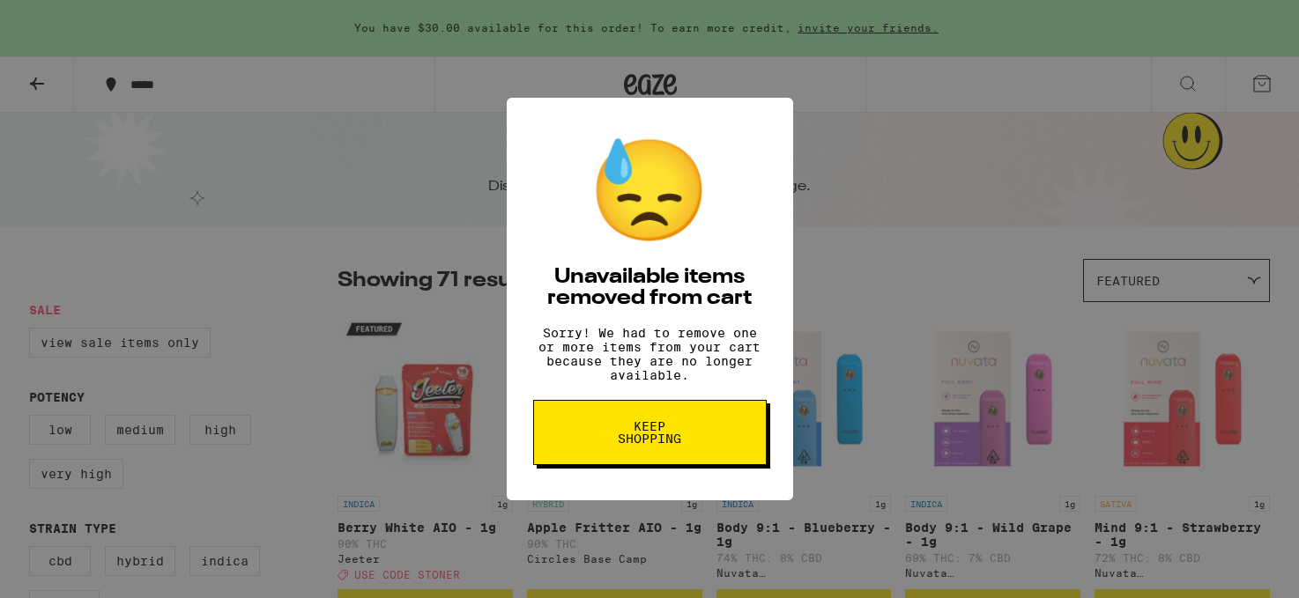
click at [729, 447] on button "Keep Shopping" at bounding box center [649, 432] width 233 height 65
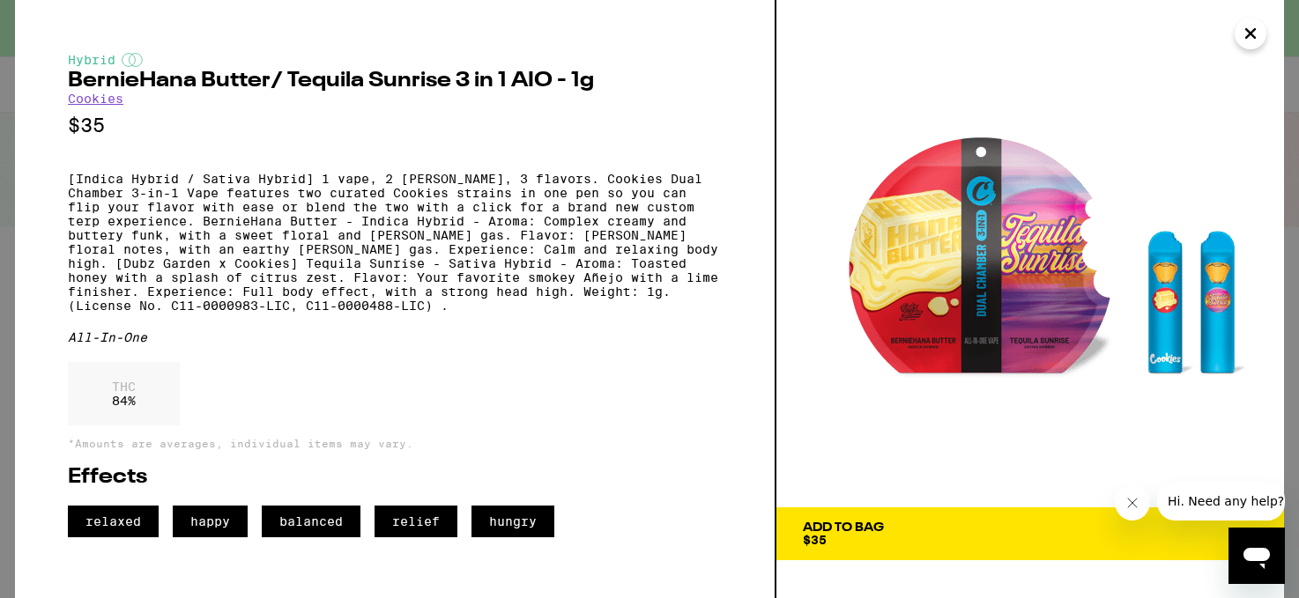
click at [887, 536] on span "Add To Bag $35" at bounding box center [1030, 534] width 455 height 25
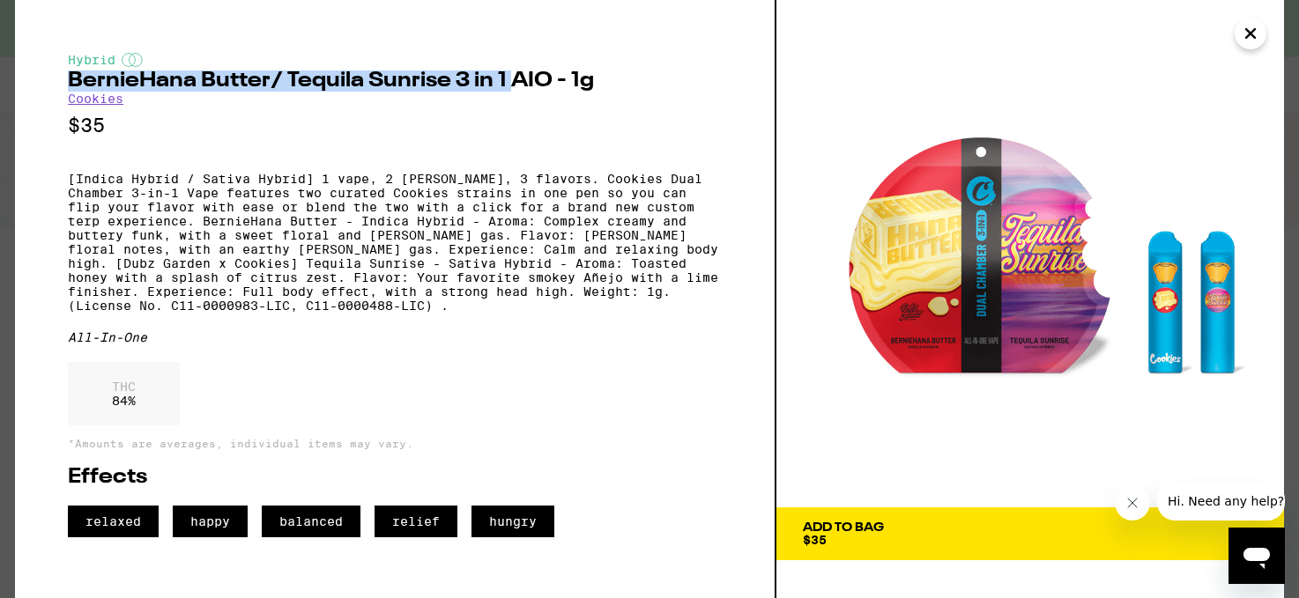
drag, startPoint x: 70, startPoint y: 81, endPoint x: 507, endPoint y: 88, distance: 437.0
click at [507, 88] on h2 "BernieHana Butter/ Tequila Sunrise 3 in 1 AIO - 1g" at bounding box center [395, 80] width 654 height 21
copy h2 "BernieHana Butter/ Tequila Sunrise 3 in 1"
click at [1252, 35] on icon "Close" at bounding box center [1250, 33] width 9 height 9
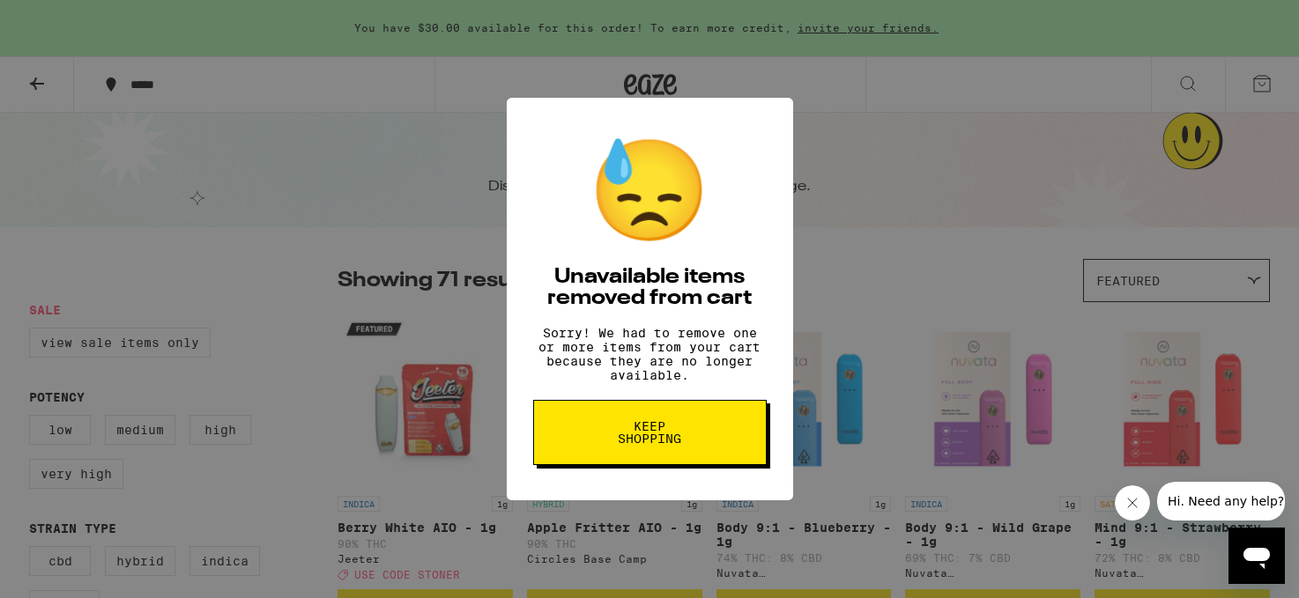
click at [721, 455] on button "Keep Shopping" at bounding box center [649, 432] width 233 height 65
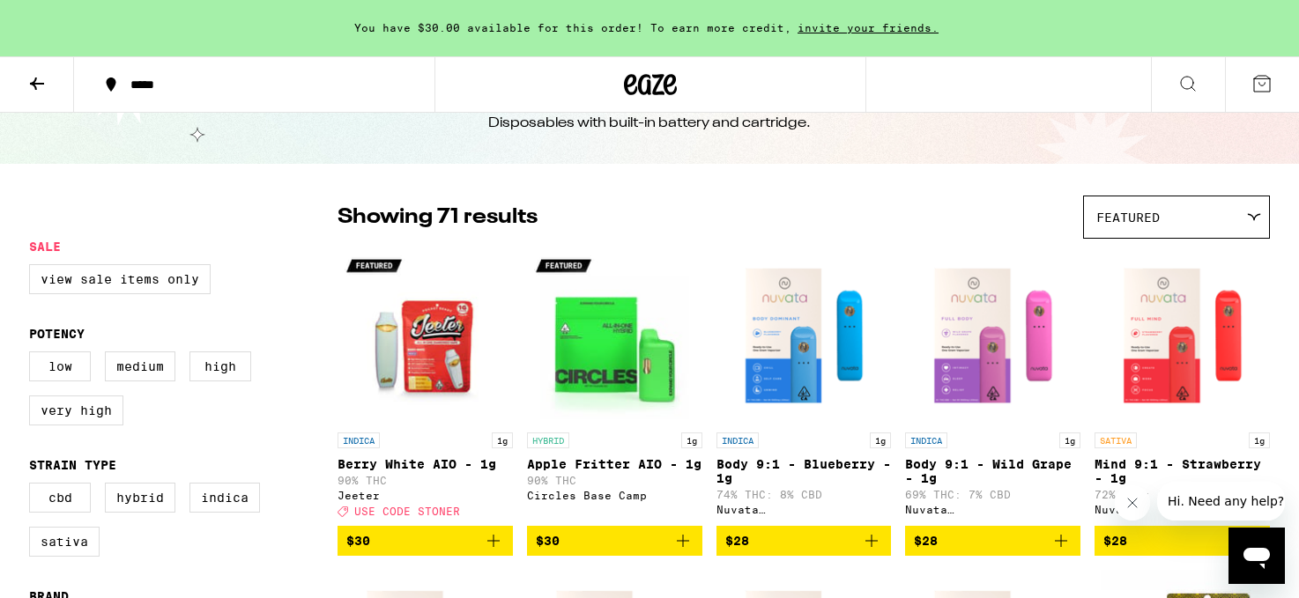
scroll to position [66, 0]
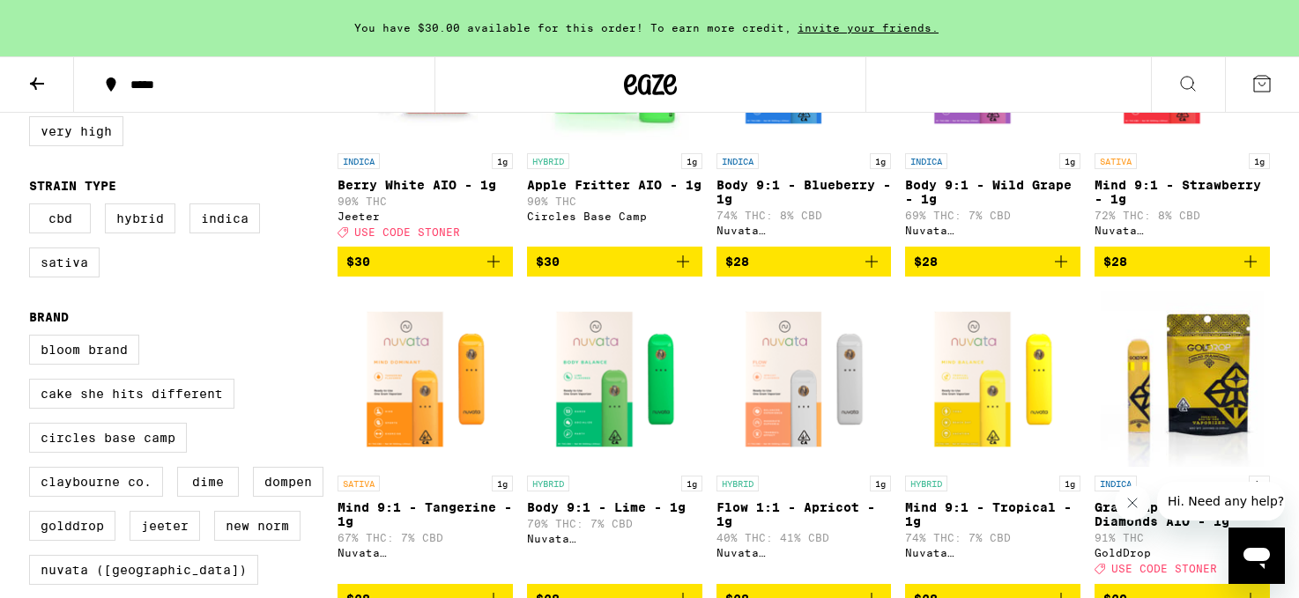
scroll to position [345, 0]
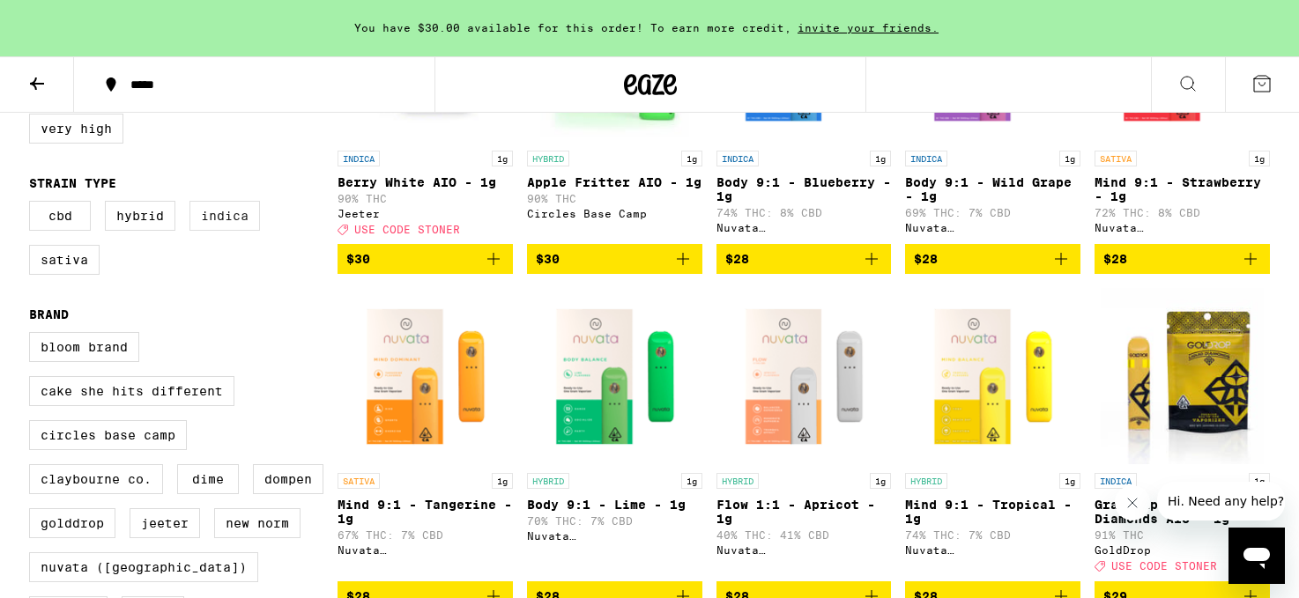
click at [230, 231] on label "Indica" at bounding box center [224, 216] width 70 height 30
click at [33, 204] on input "Indica" at bounding box center [33, 204] width 1 height 1
checkbox input "true"
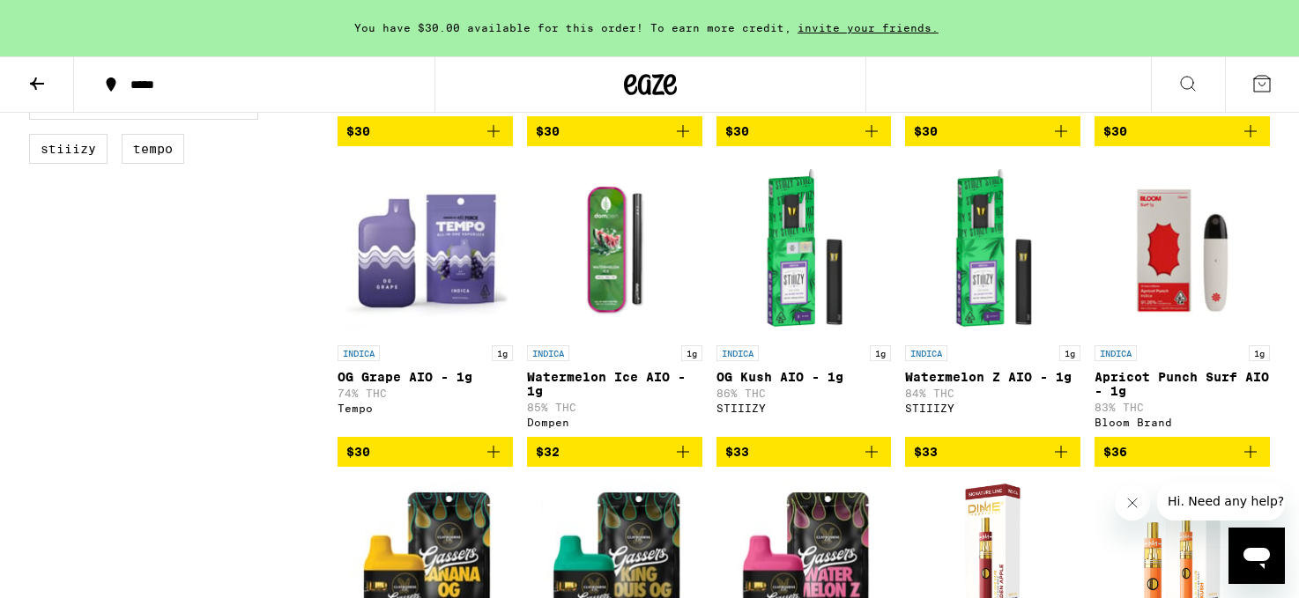
scroll to position [814, 0]
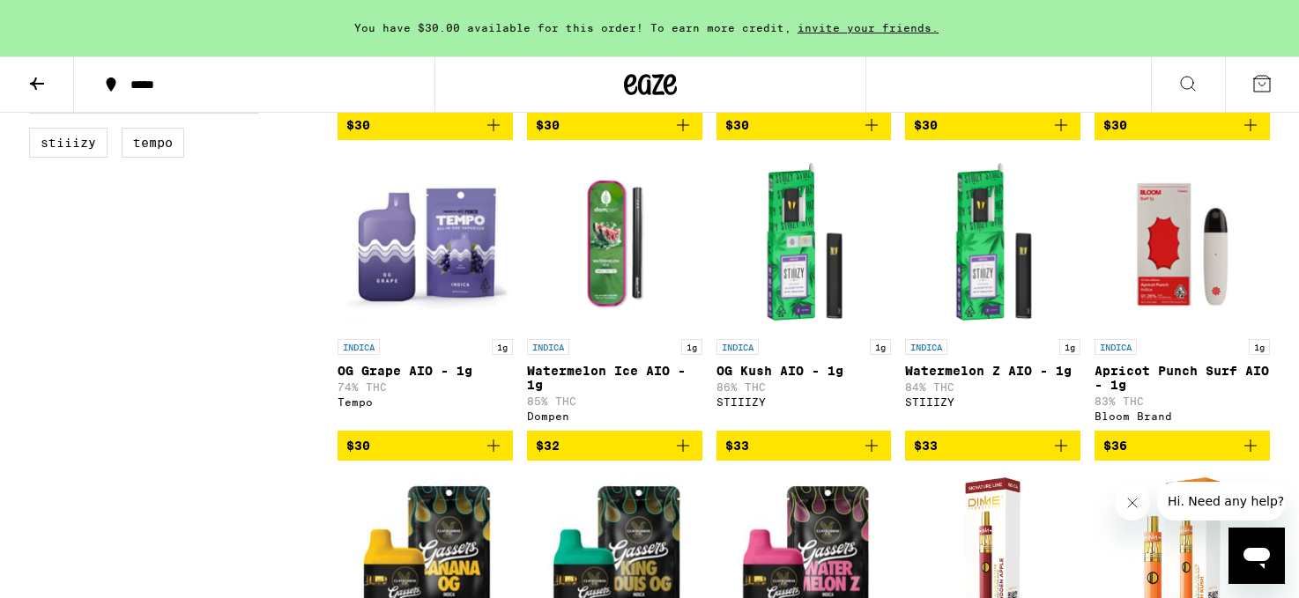
click at [1178, 293] on img "Open page for Apricot Punch Surf AIO - 1g from Bloom Brand" at bounding box center [1181, 242] width 175 height 176
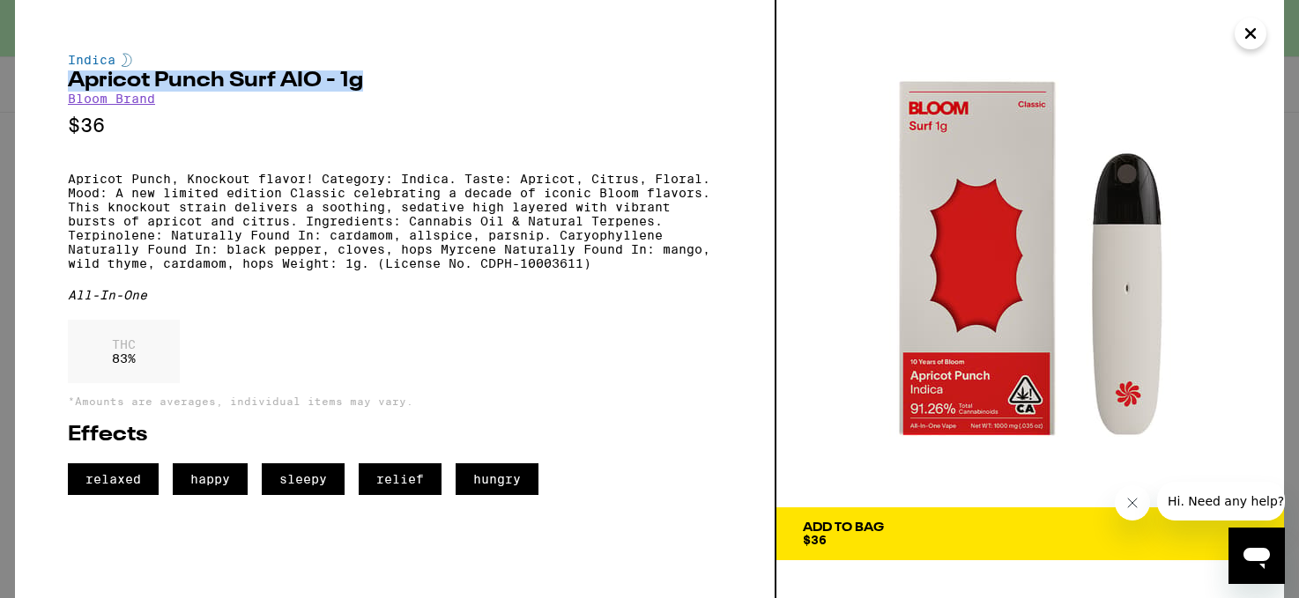
drag, startPoint x: 368, startPoint y: 88, endPoint x: 66, endPoint y: 82, distance: 302.2
click at [66, 82] on div "Indica Apricot Punch Surf AIO - 1g Bloom Brand $36 Apricot Punch, Knockout flav…" at bounding box center [395, 299] width 761 height 598
copy h2 "Apricot Punch Surf AIO - 1g"
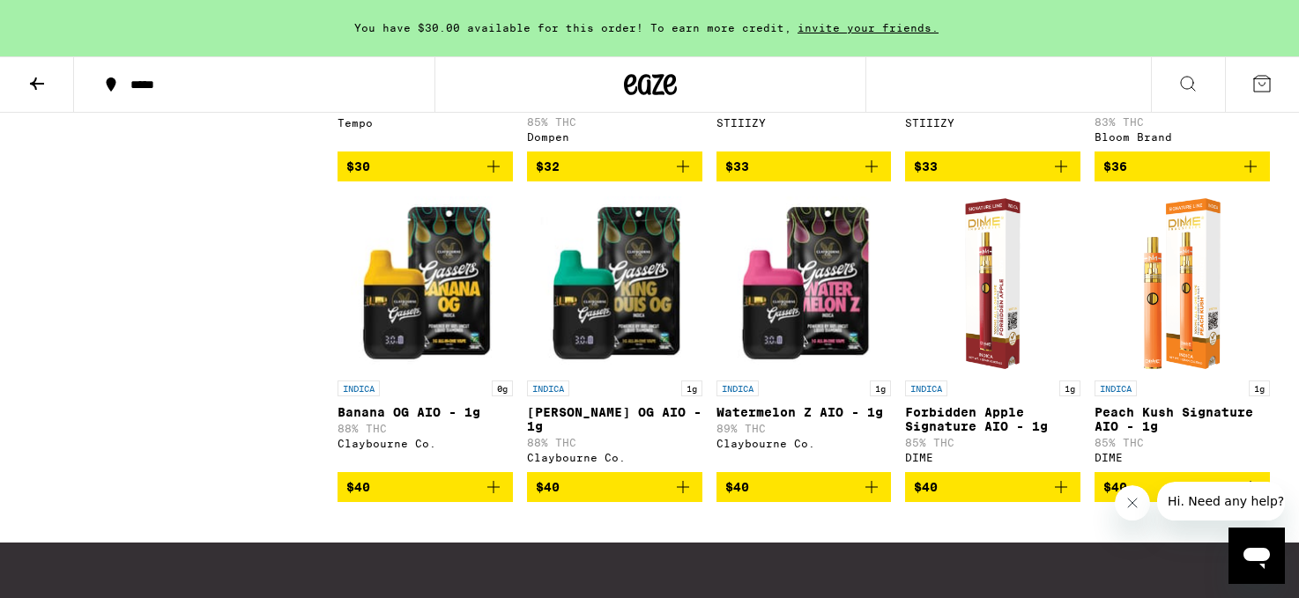
scroll to position [1096, 0]
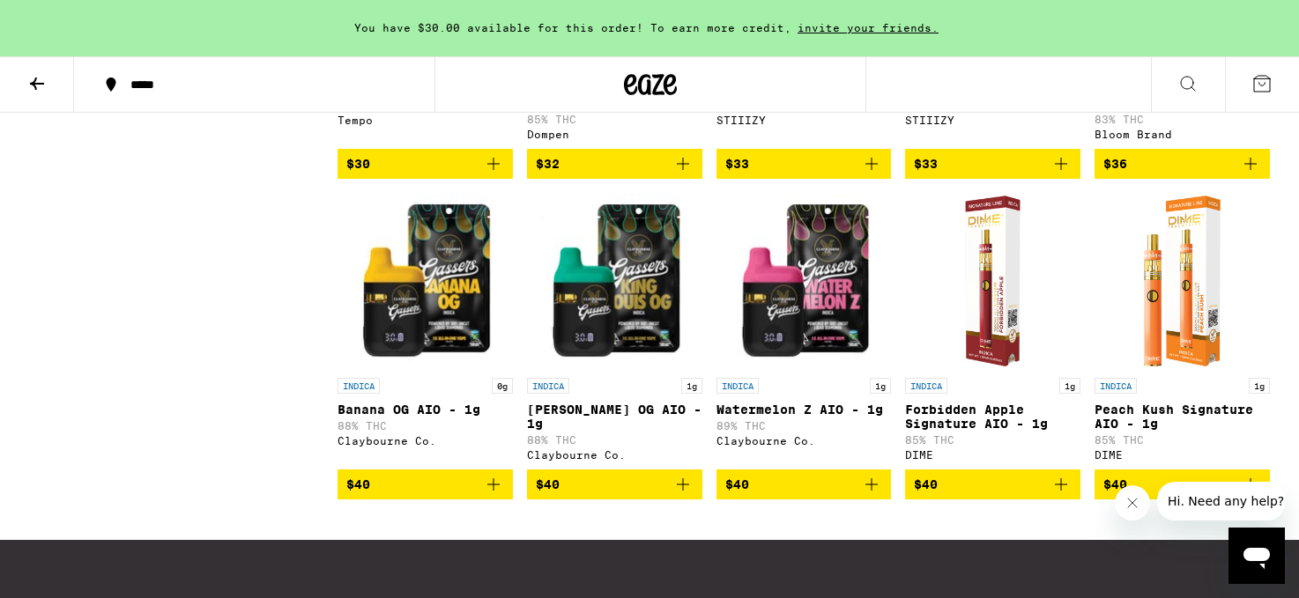
click at [438, 337] on img "Open page for Banana OG AIO - 1g from Claybourne Co." at bounding box center [424, 281] width 175 height 176
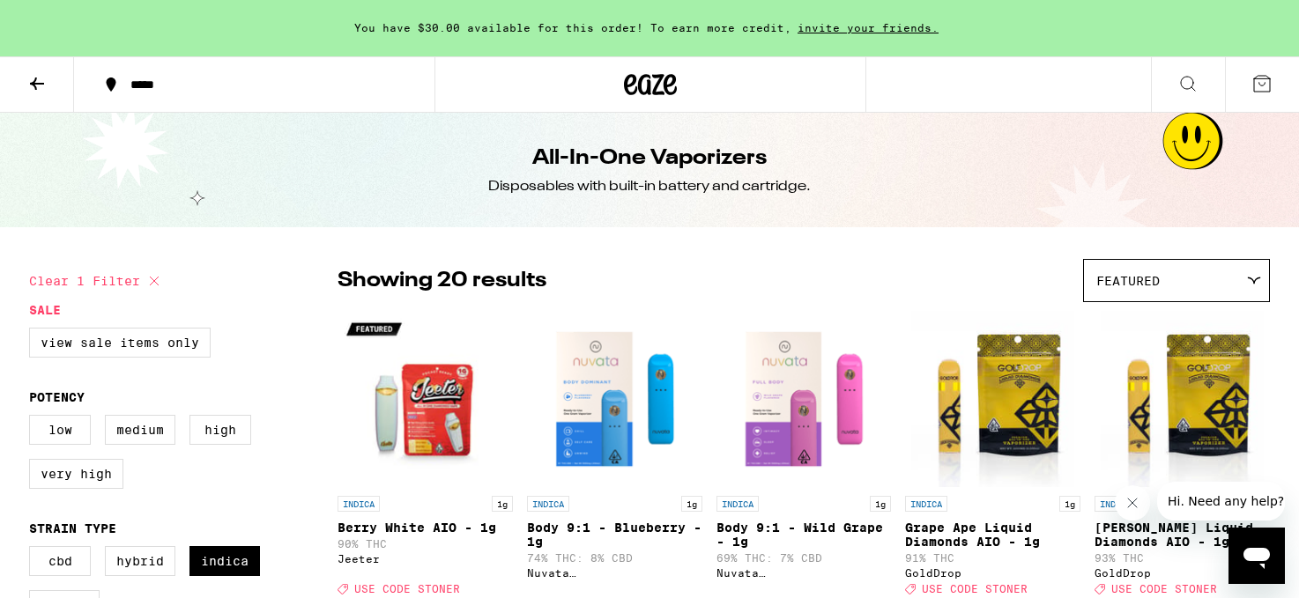
click at [26, 79] on icon at bounding box center [36, 83] width 21 height 21
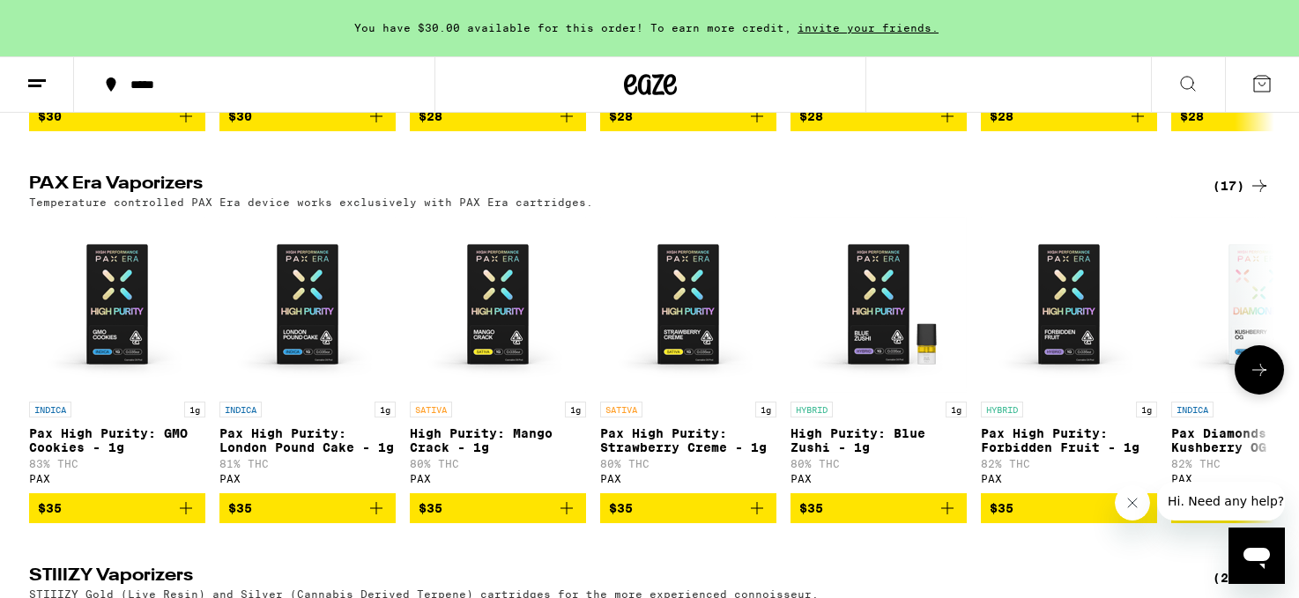
scroll to position [914, 0]
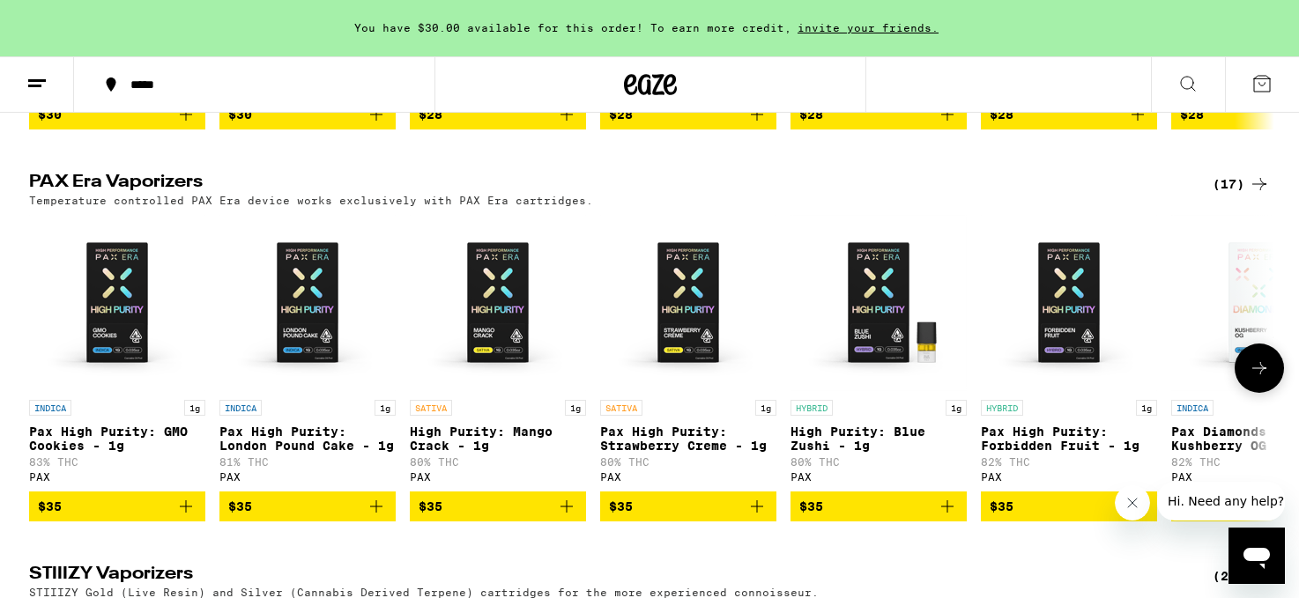
click at [293, 324] on img "Open page for Pax High Purity: London Pound Cake - 1g from PAX" at bounding box center [307, 303] width 176 height 176
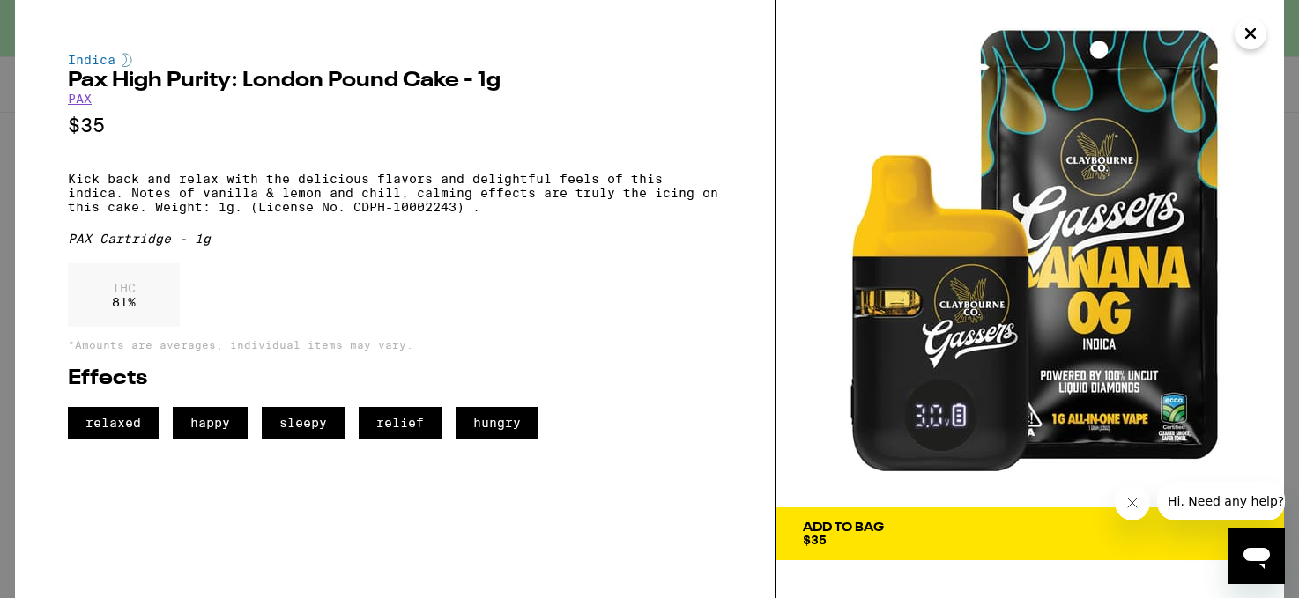
click at [1248, 31] on icon "Close" at bounding box center [1250, 33] width 9 height 9
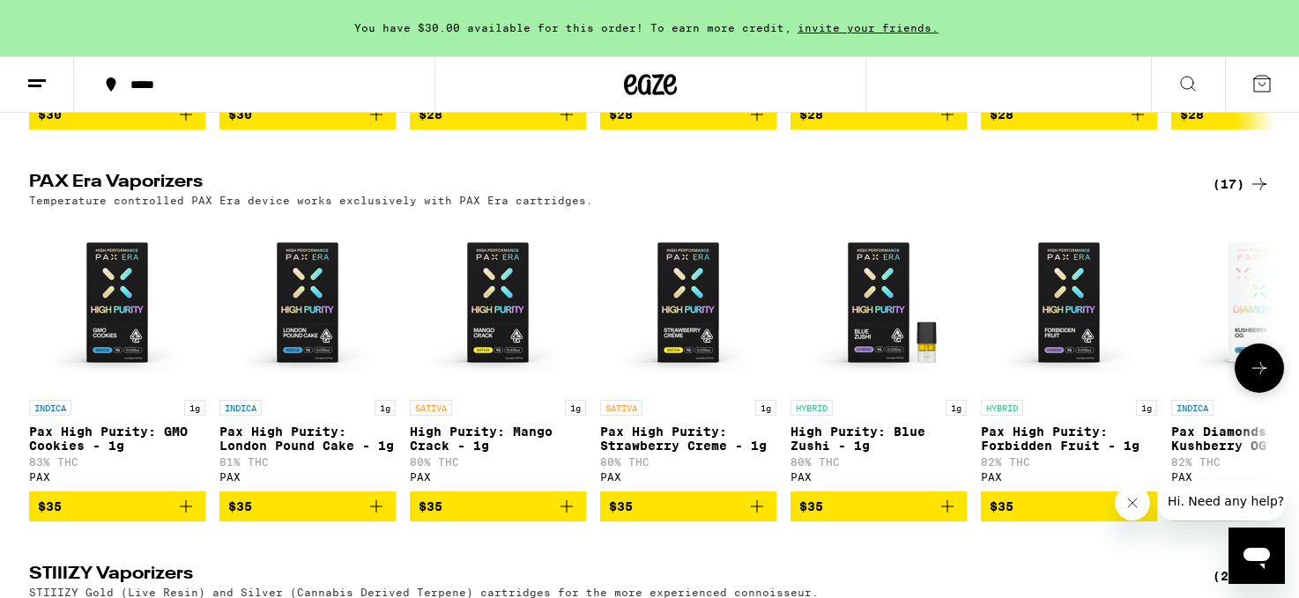
click at [307, 322] on img "Open page for Pax High Purity: London Pound Cake - 1g from PAX" at bounding box center [307, 303] width 176 height 176
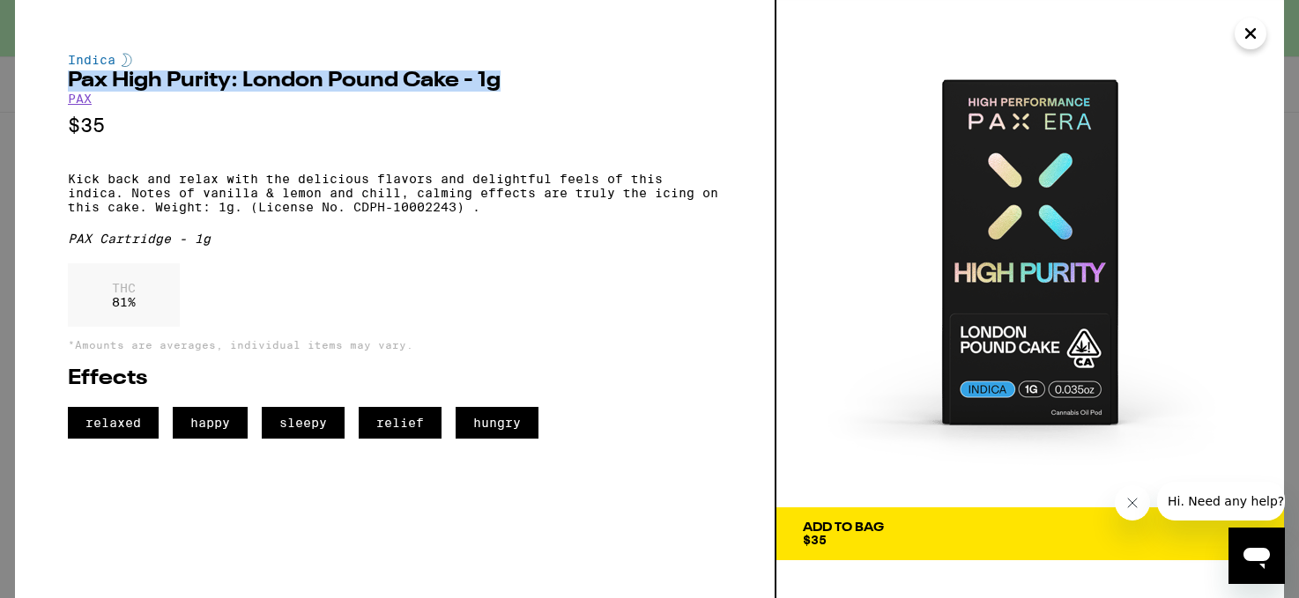
drag, startPoint x: 515, startPoint y: 85, endPoint x: 71, endPoint y: 78, distance: 444.1
click at [71, 78] on h2 "Pax High Purity: London Pound Cake - 1g" at bounding box center [395, 80] width 654 height 21
copy h2 "Pax High Purity: London Pound Cake - 1g"
click at [1263, 40] on button "Close" at bounding box center [1250, 34] width 32 height 32
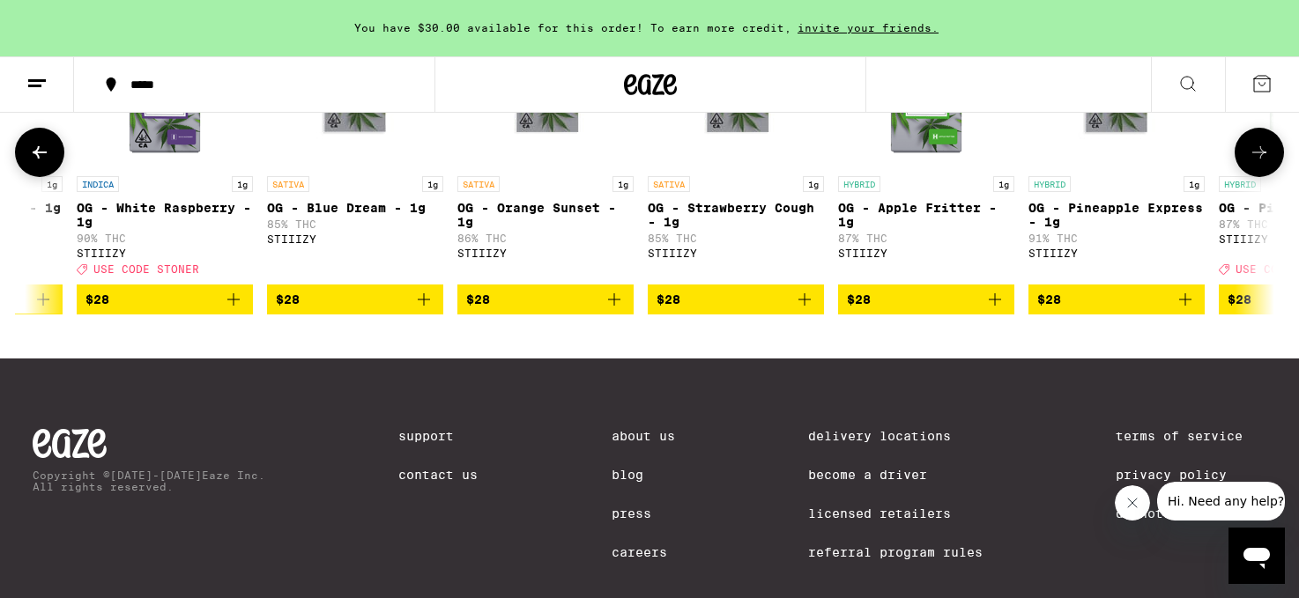
scroll to position [1536, 0]
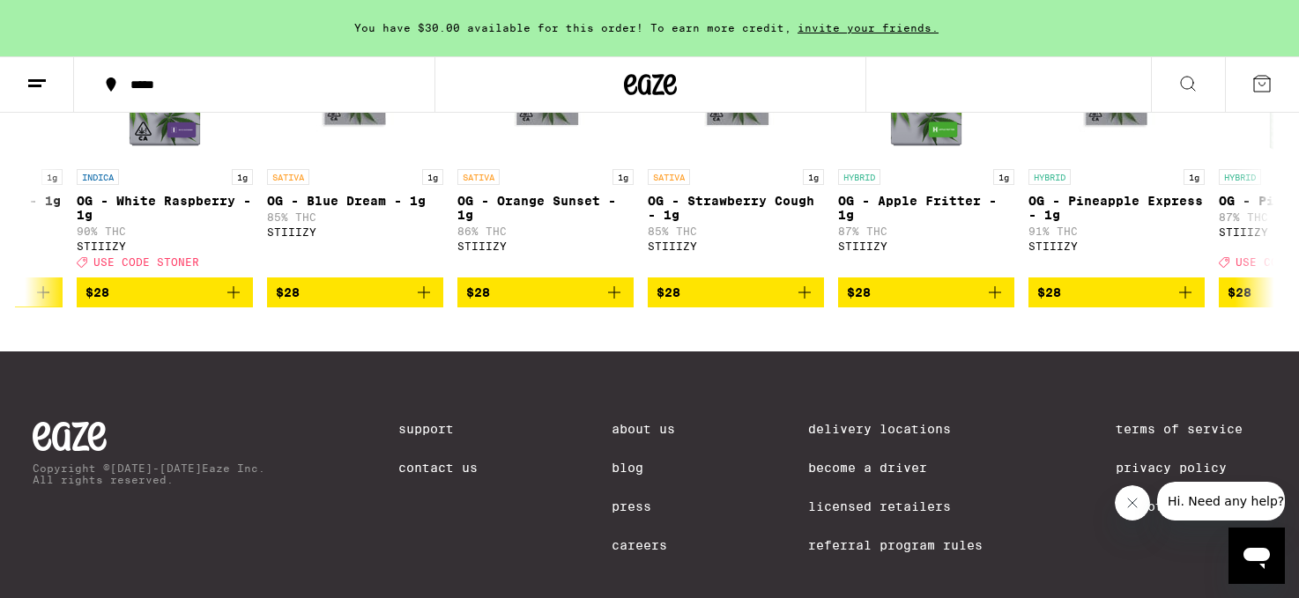
click at [1201, 82] on button at bounding box center [1188, 85] width 74 height 56
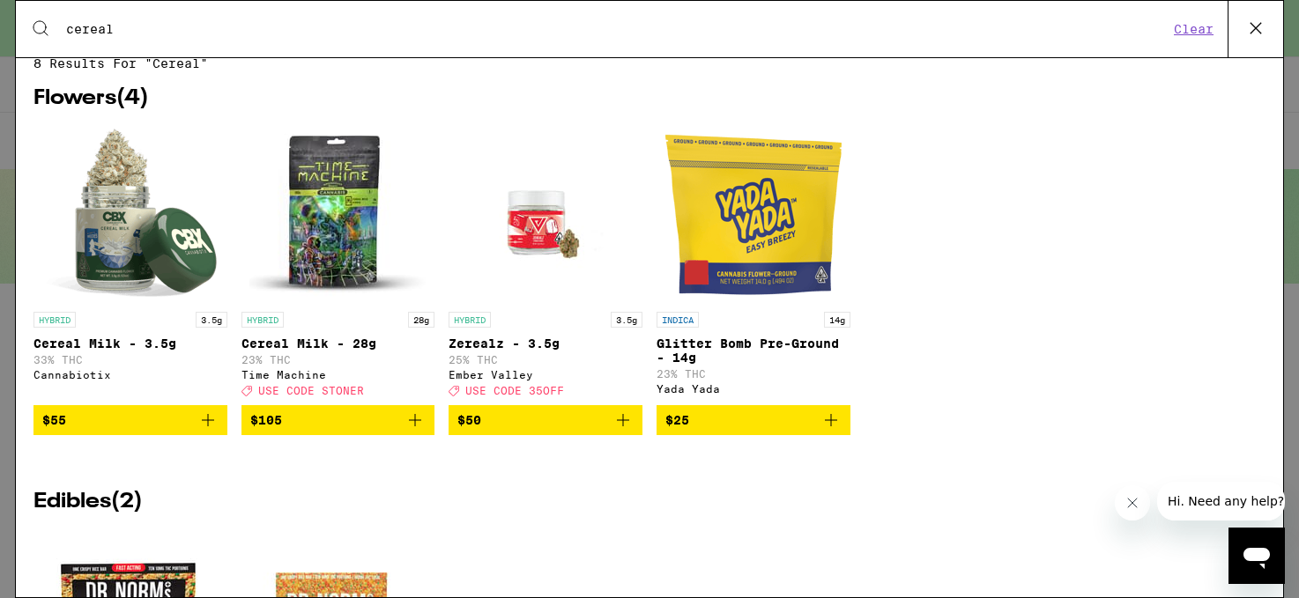
scroll to position [0, 0]
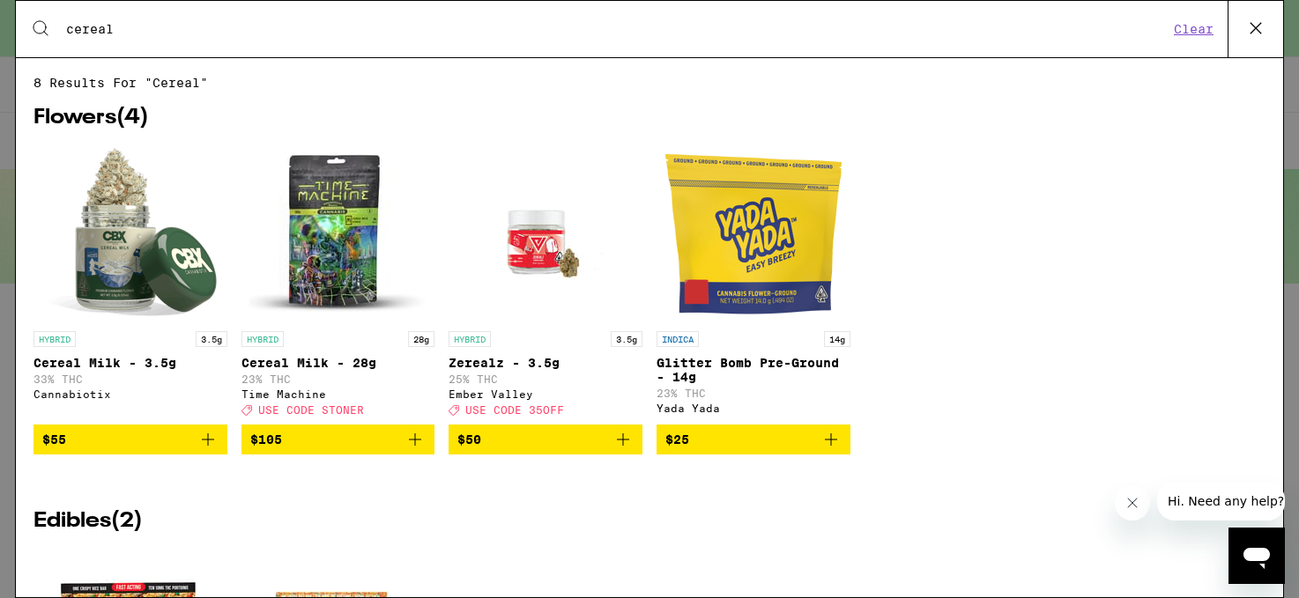
click at [829, 25] on input "cereal" at bounding box center [616, 29] width 1103 height 16
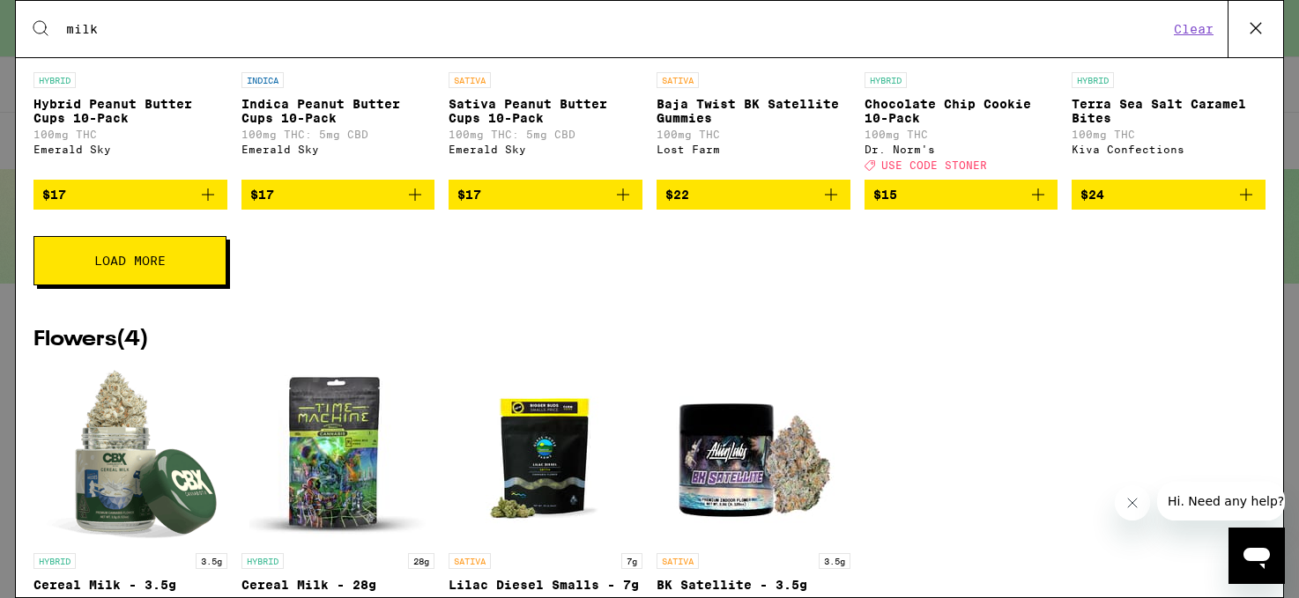
scroll to position [578, 0]
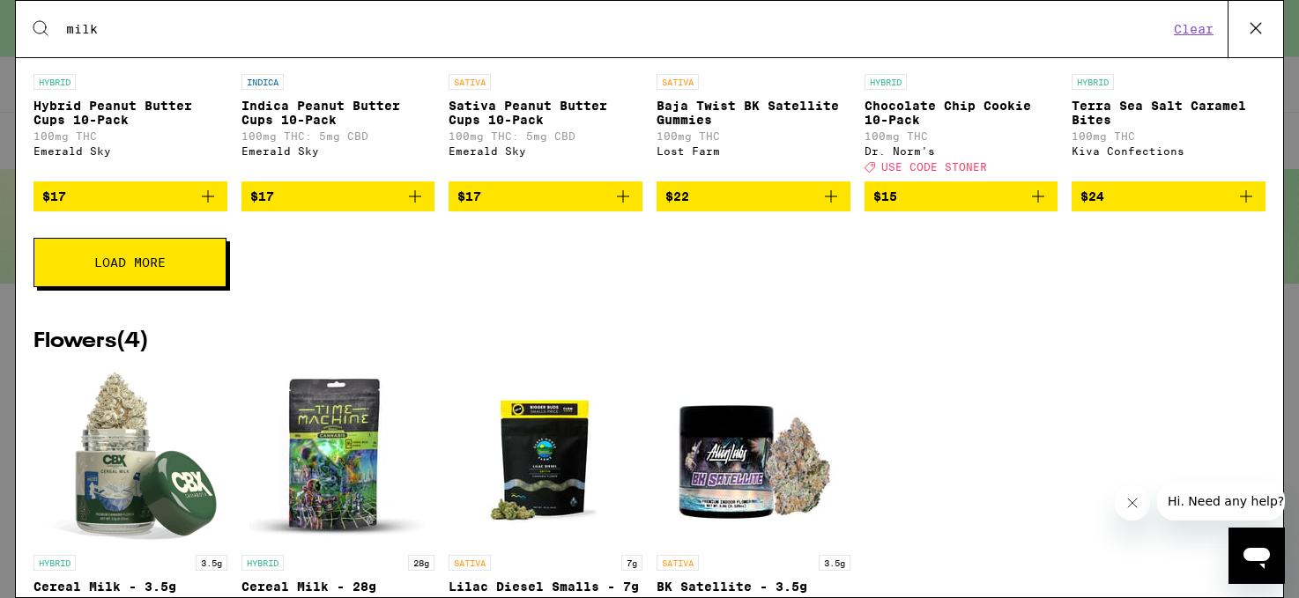
type input "milk"
click at [1196, 35] on button "Clear" at bounding box center [1193, 29] width 50 height 16
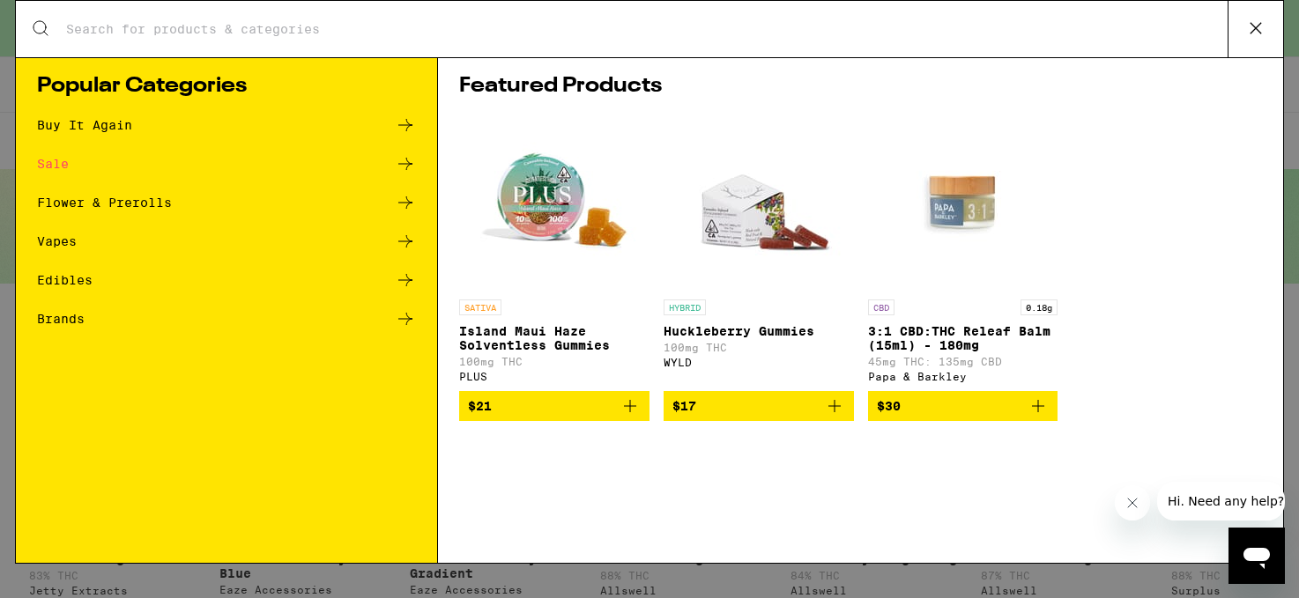
click at [42, 162] on div "Sale" at bounding box center [53, 164] width 32 height 12
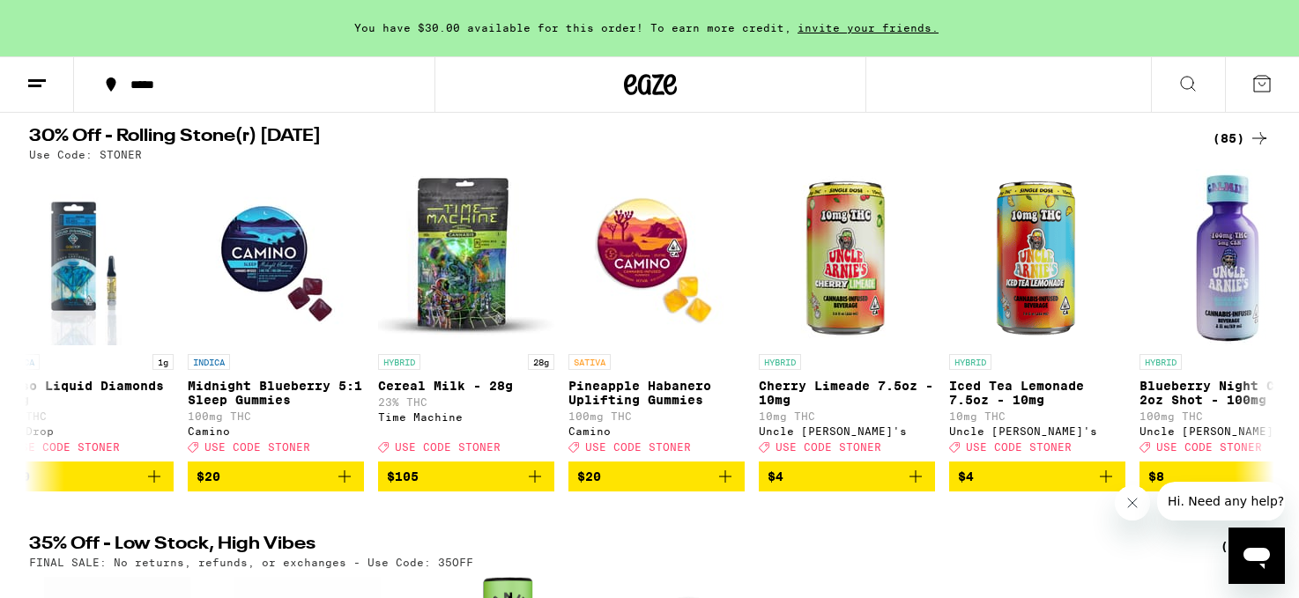
scroll to position [0, 56]
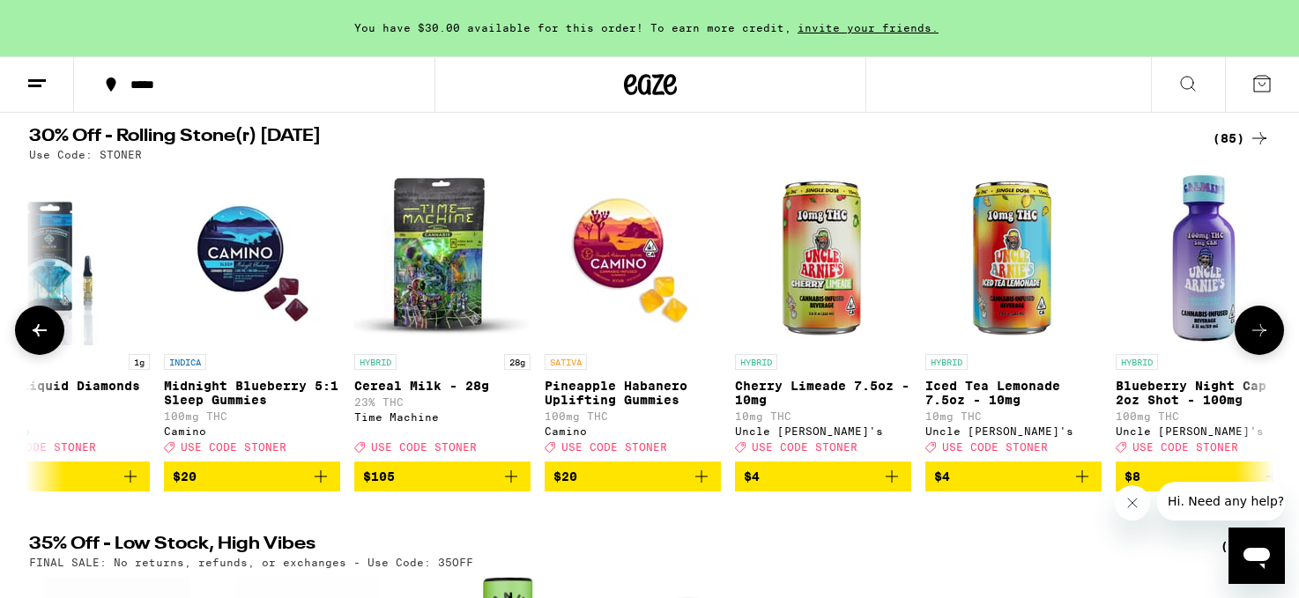
click at [323, 486] on icon "Add to bag" at bounding box center [320, 476] width 21 height 21
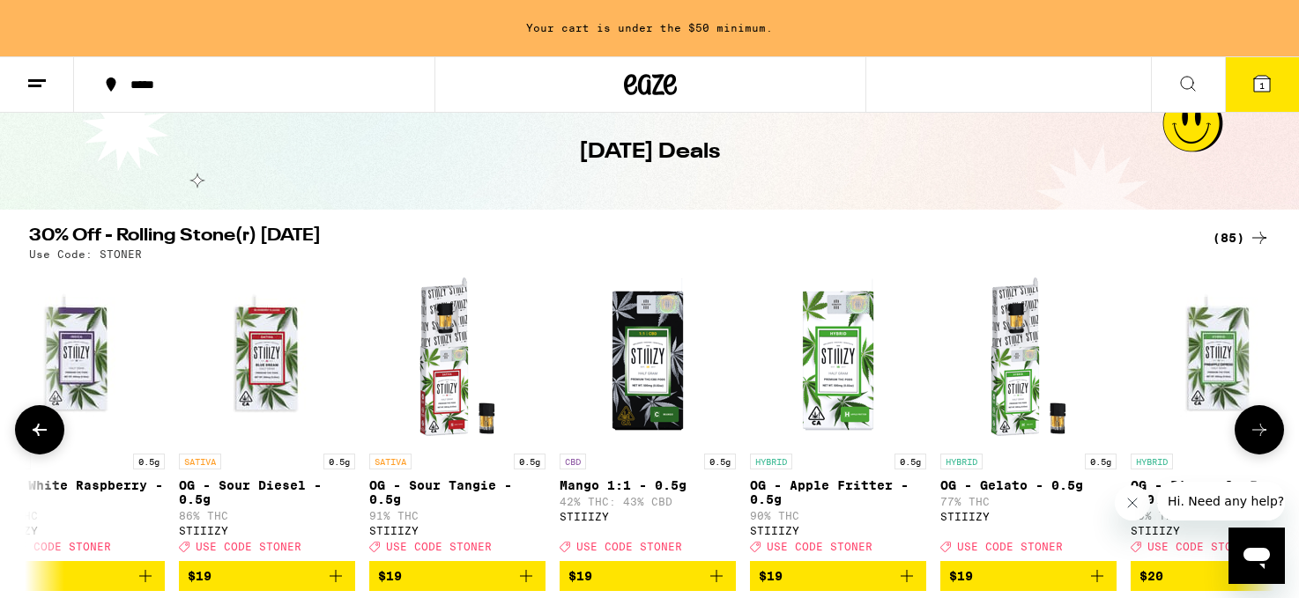
scroll to position [0, 3656]
click at [40, 93] on button at bounding box center [37, 85] width 74 height 56
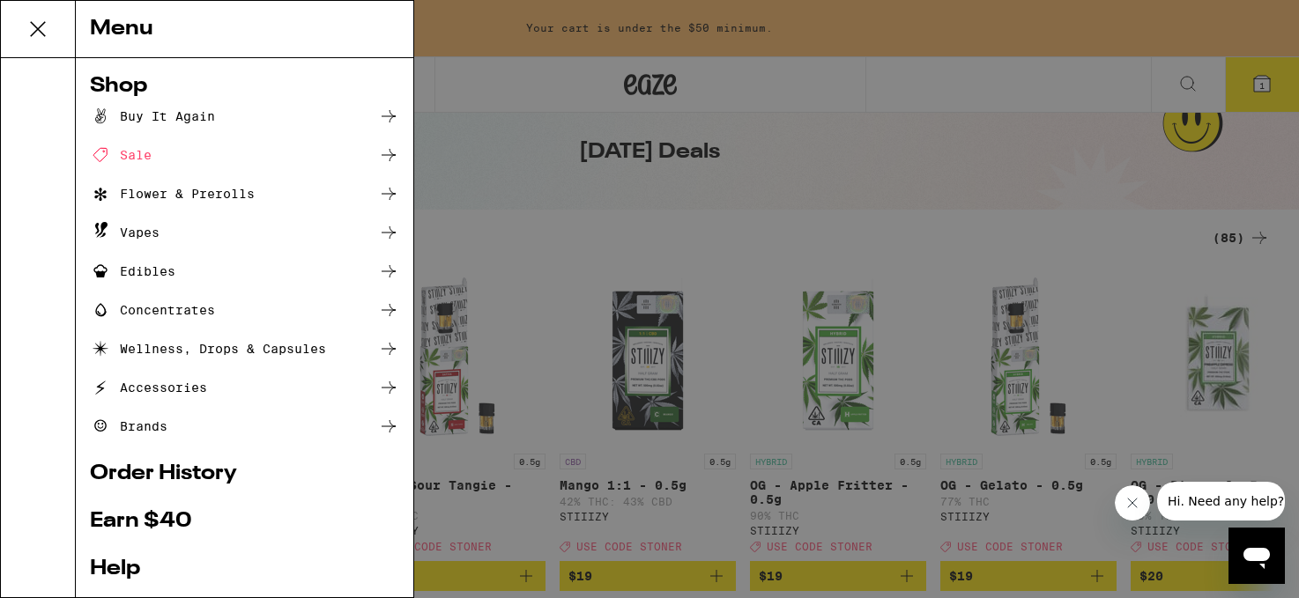
click at [149, 229] on div "Vapes" at bounding box center [125, 232] width 70 height 21
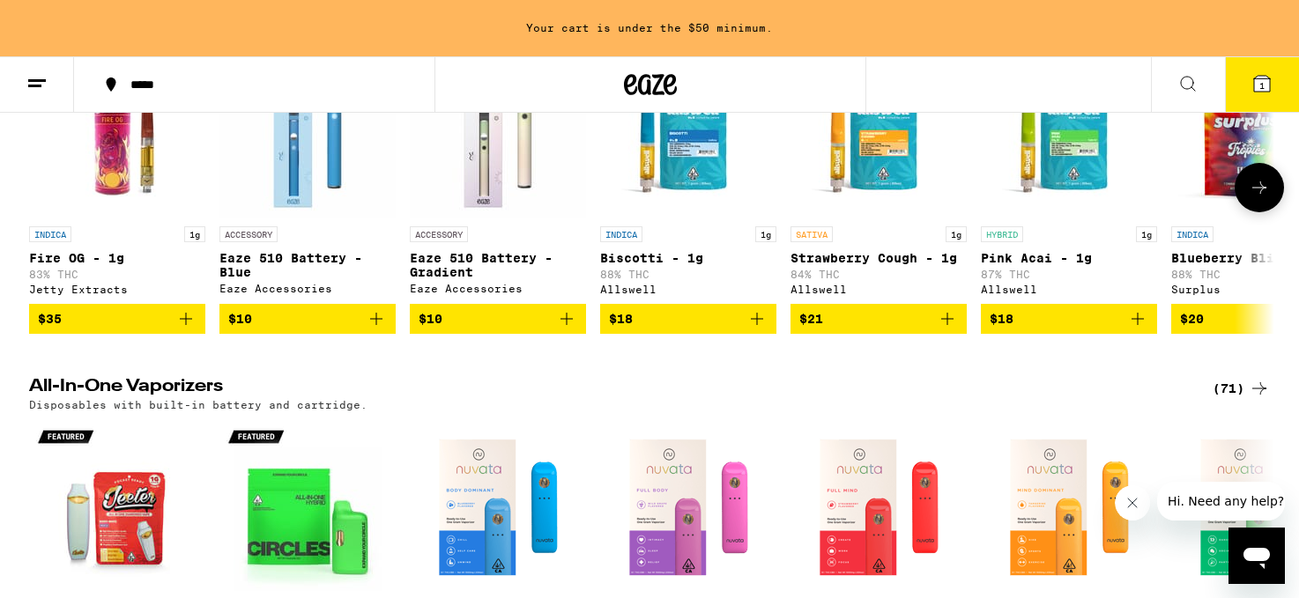
scroll to position [319, 0]
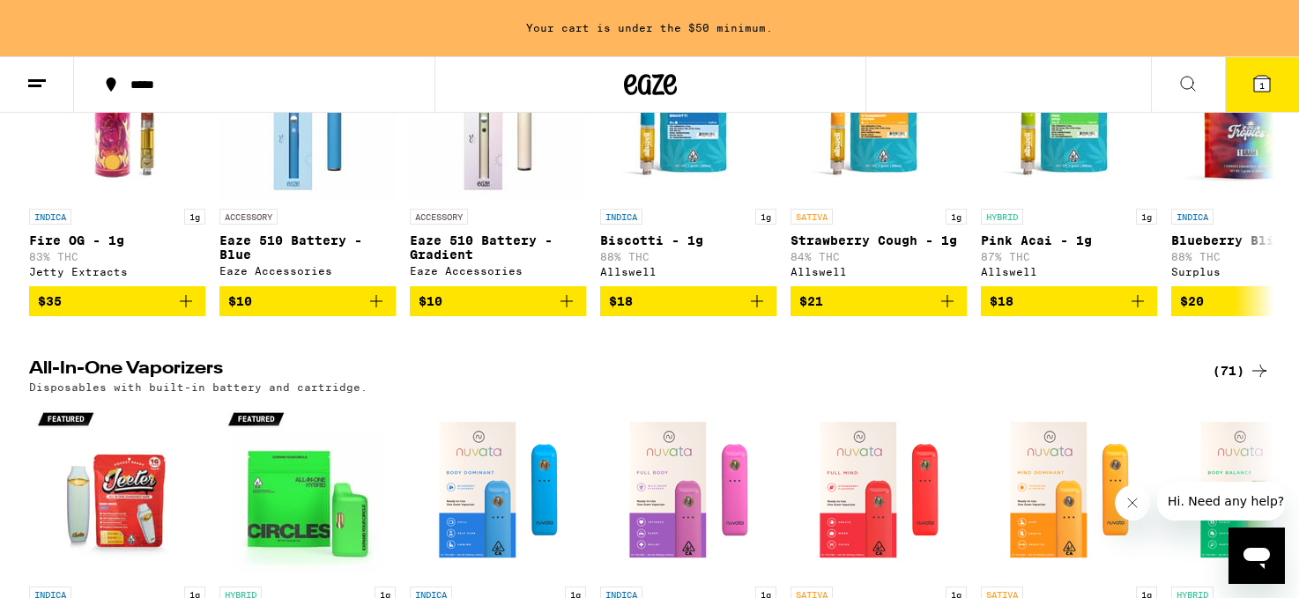
click at [1238, 379] on div "(71)" at bounding box center [1240, 370] width 57 height 21
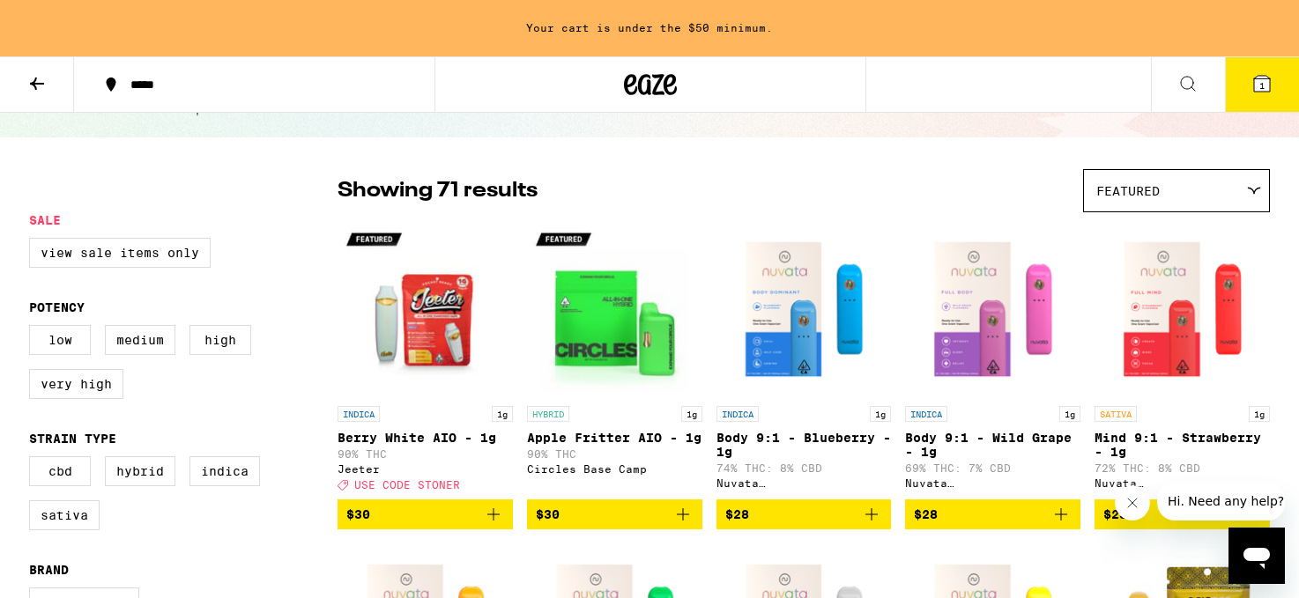
scroll to position [92, 0]
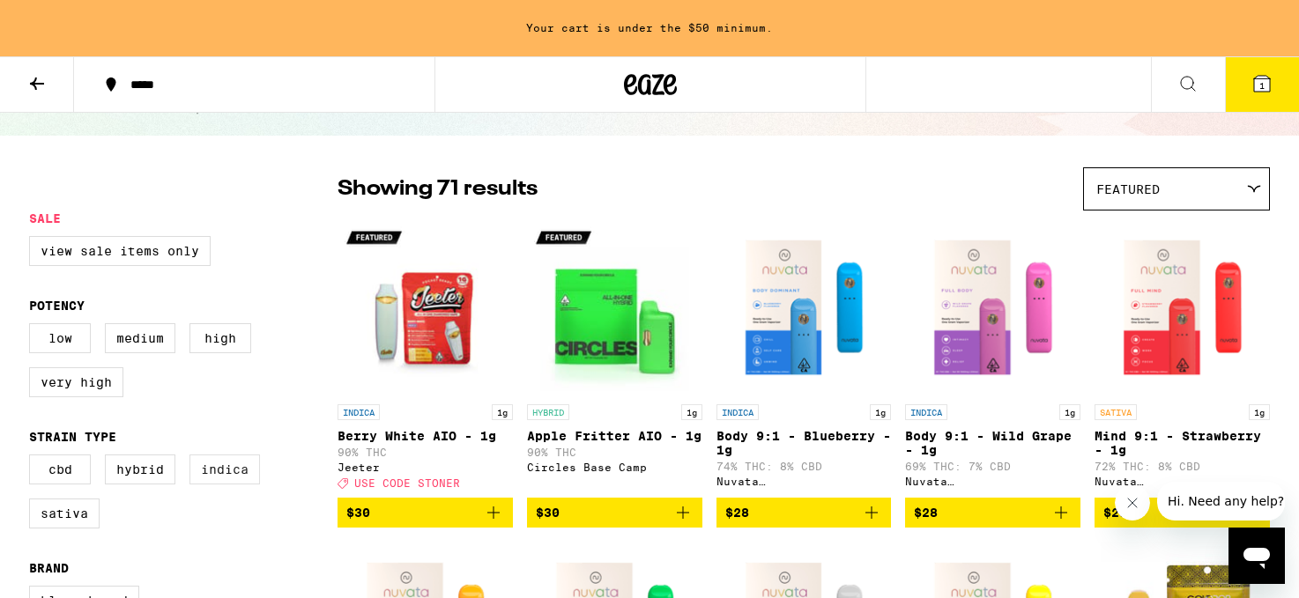
click at [224, 485] on label "Indica" at bounding box center [224, 470] width 70 height 30
click at [33, 458] on input "Indica" at bounding box center [33, 457] width 1 height 1
checkbox input "true"
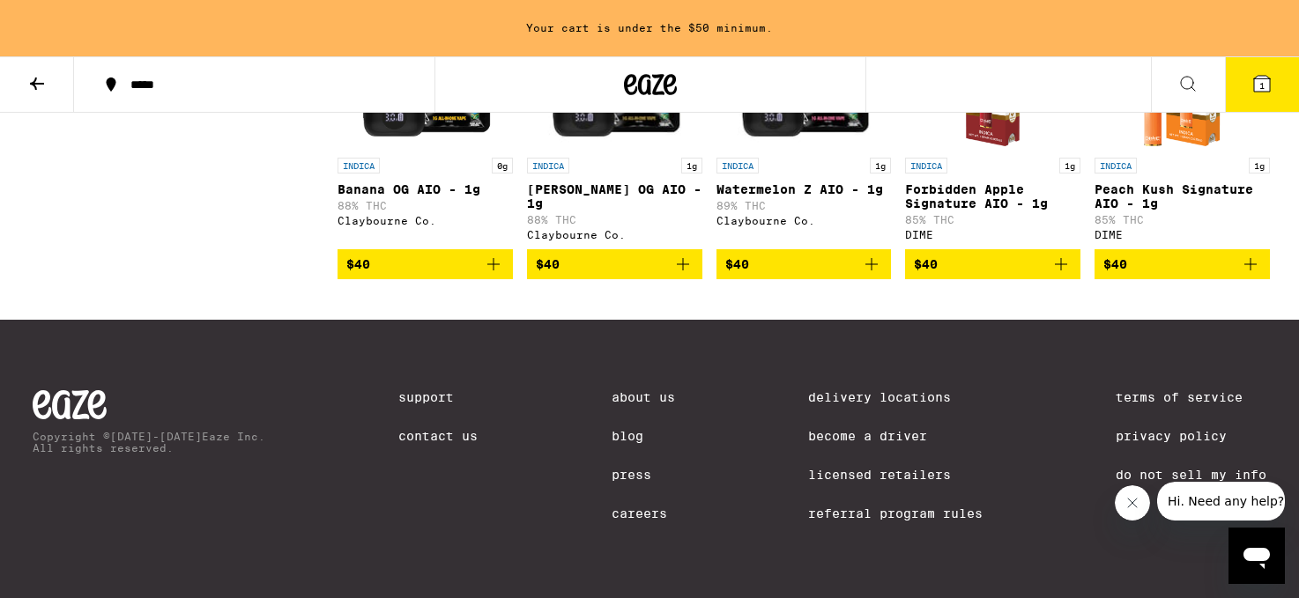
scroll to position [1364, 0]
